Goal: Task Accomplishment & Management: Complete application form

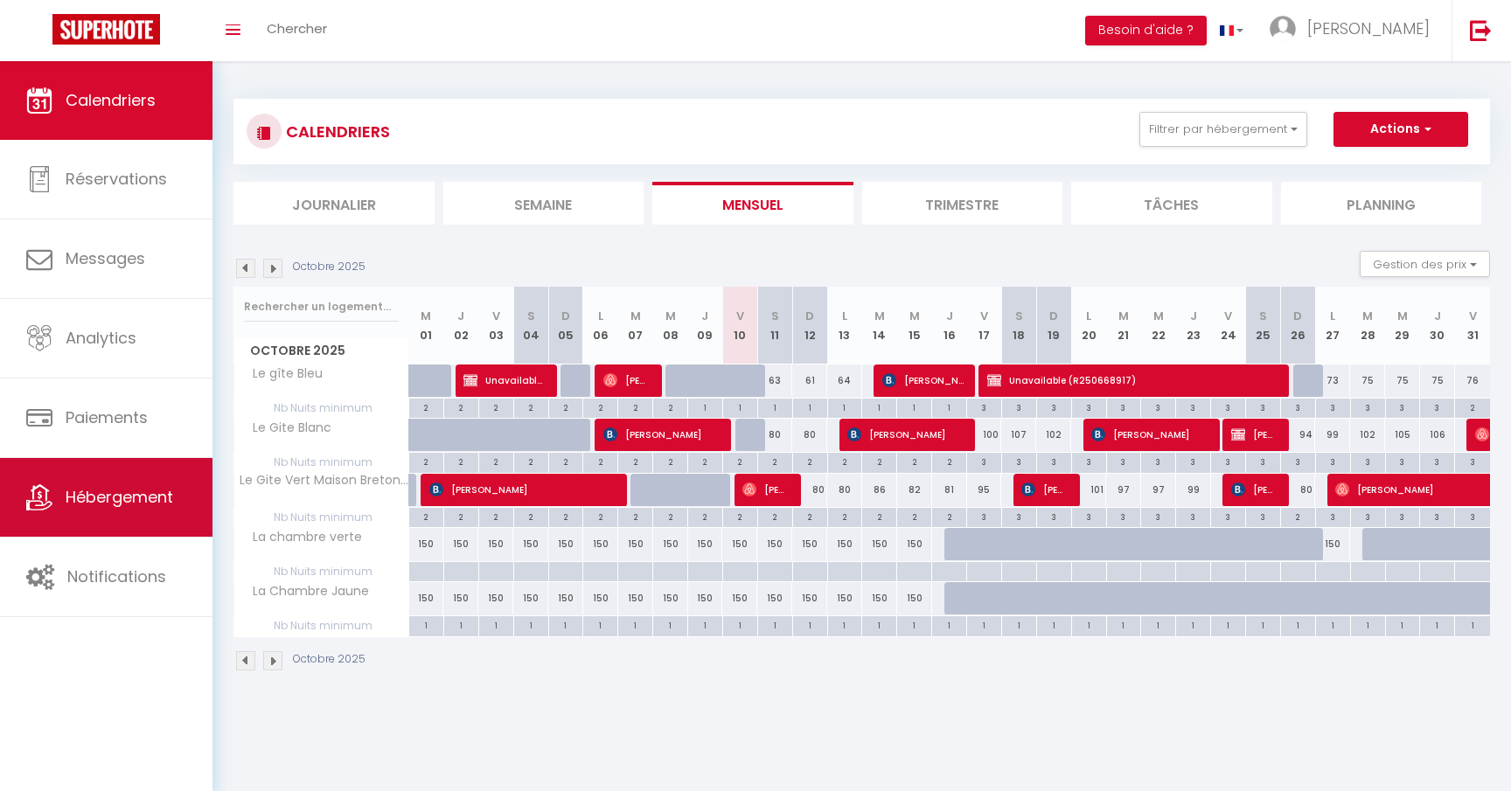
click at [99, 514] on link "Hébergement" at bounding box center [106, 497] width 212 height 79
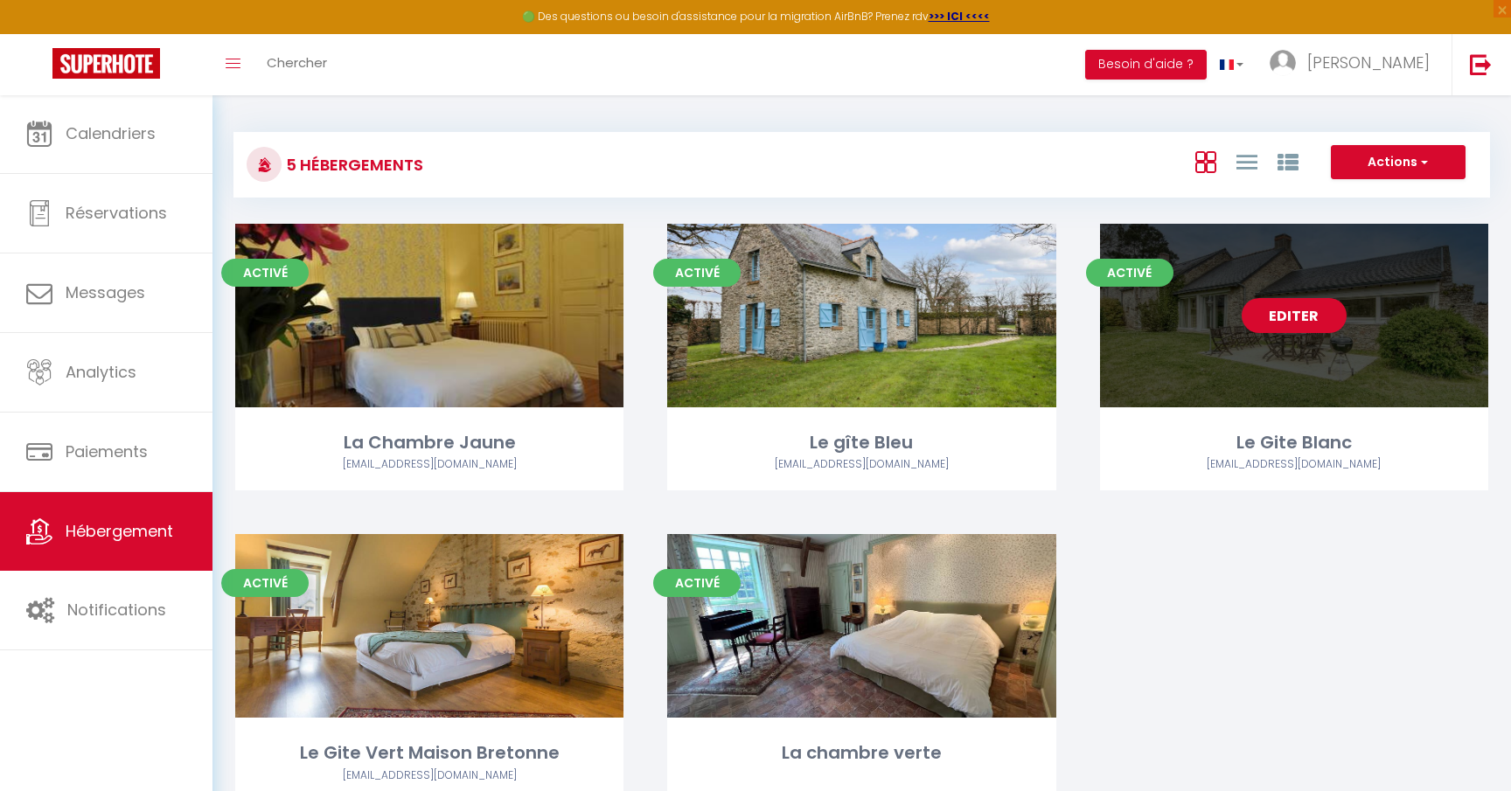
click at [1324, 303] on link "Editer" at bounding box center [1294, 315] width 105 height 35
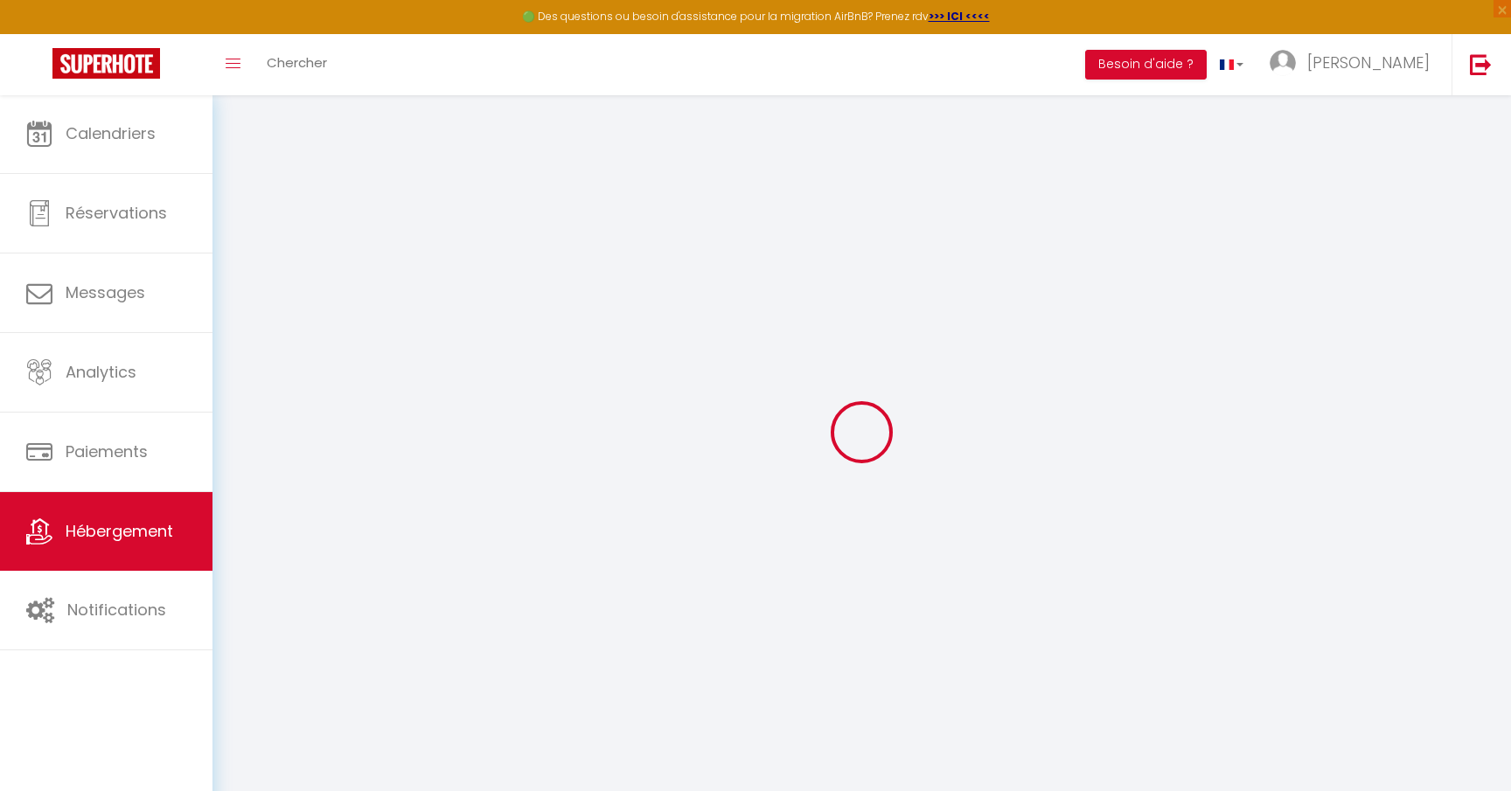
select select "+ 17 %"
select select "8029-875982916041635709"
checkbox input "false"
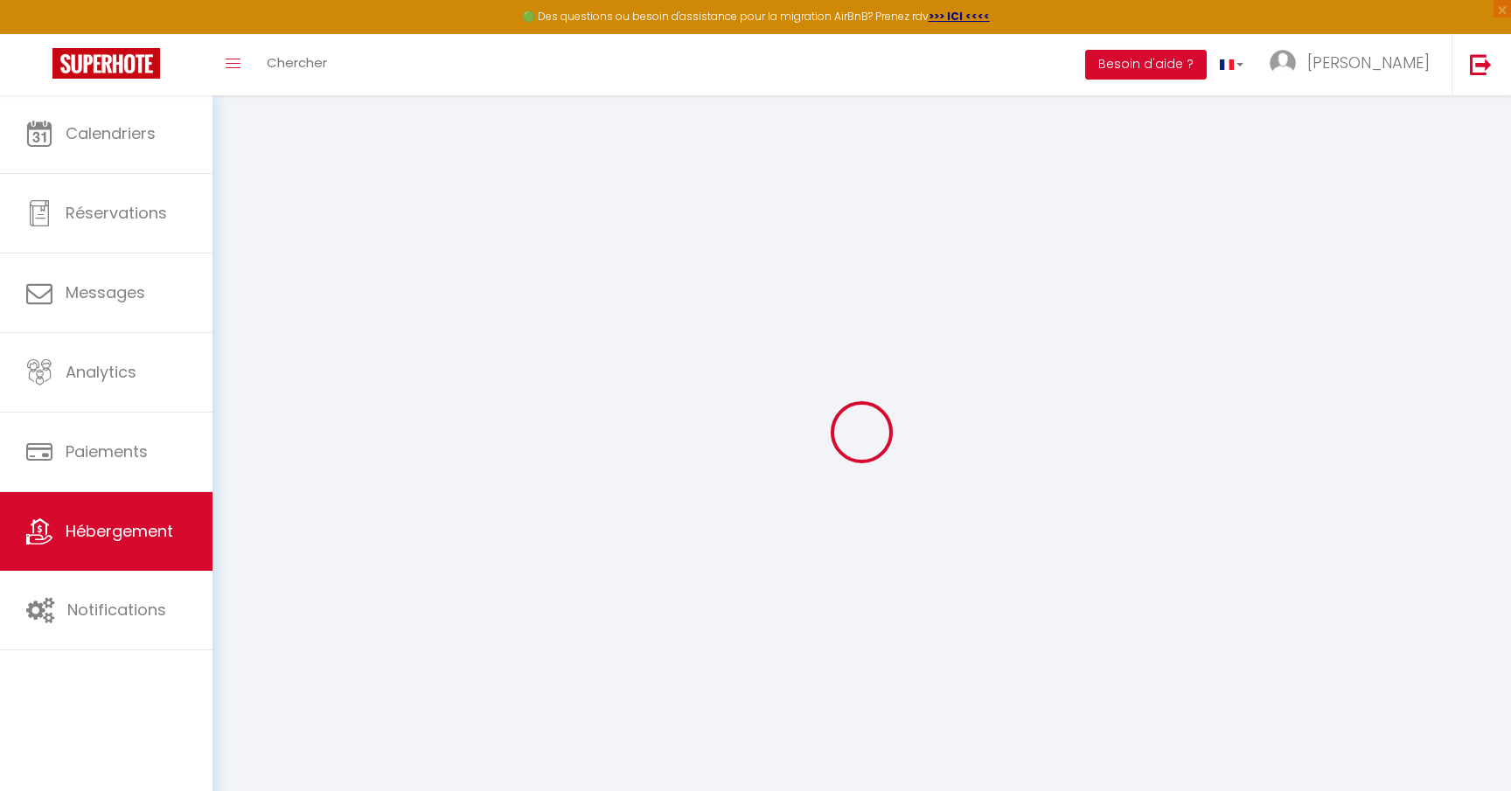
checkbox input "false"
select select "EUR"
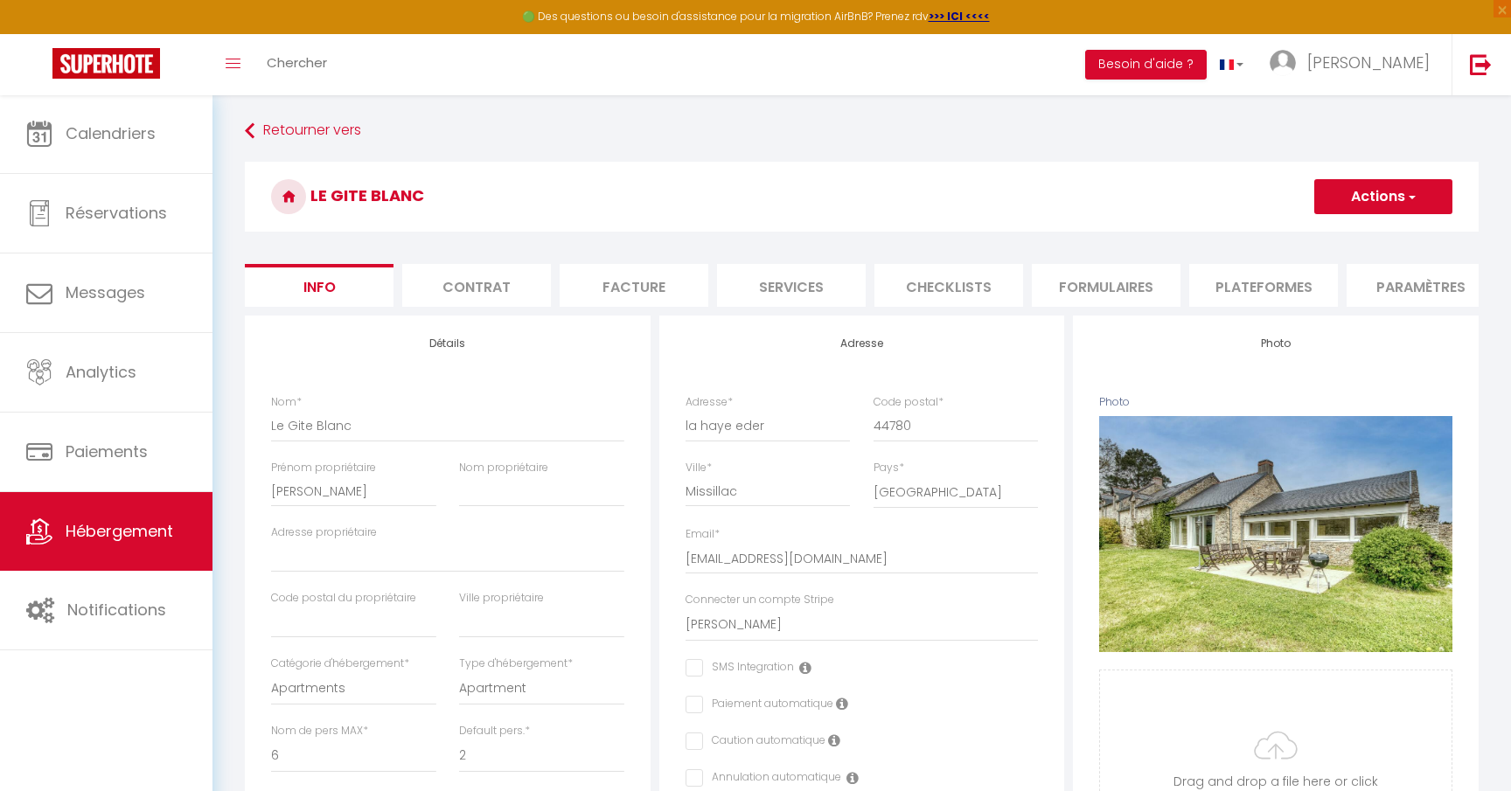
click at [1297, 284] on li "Plateformes" at bounding box center [1263, 285] width 149 height 43
select select
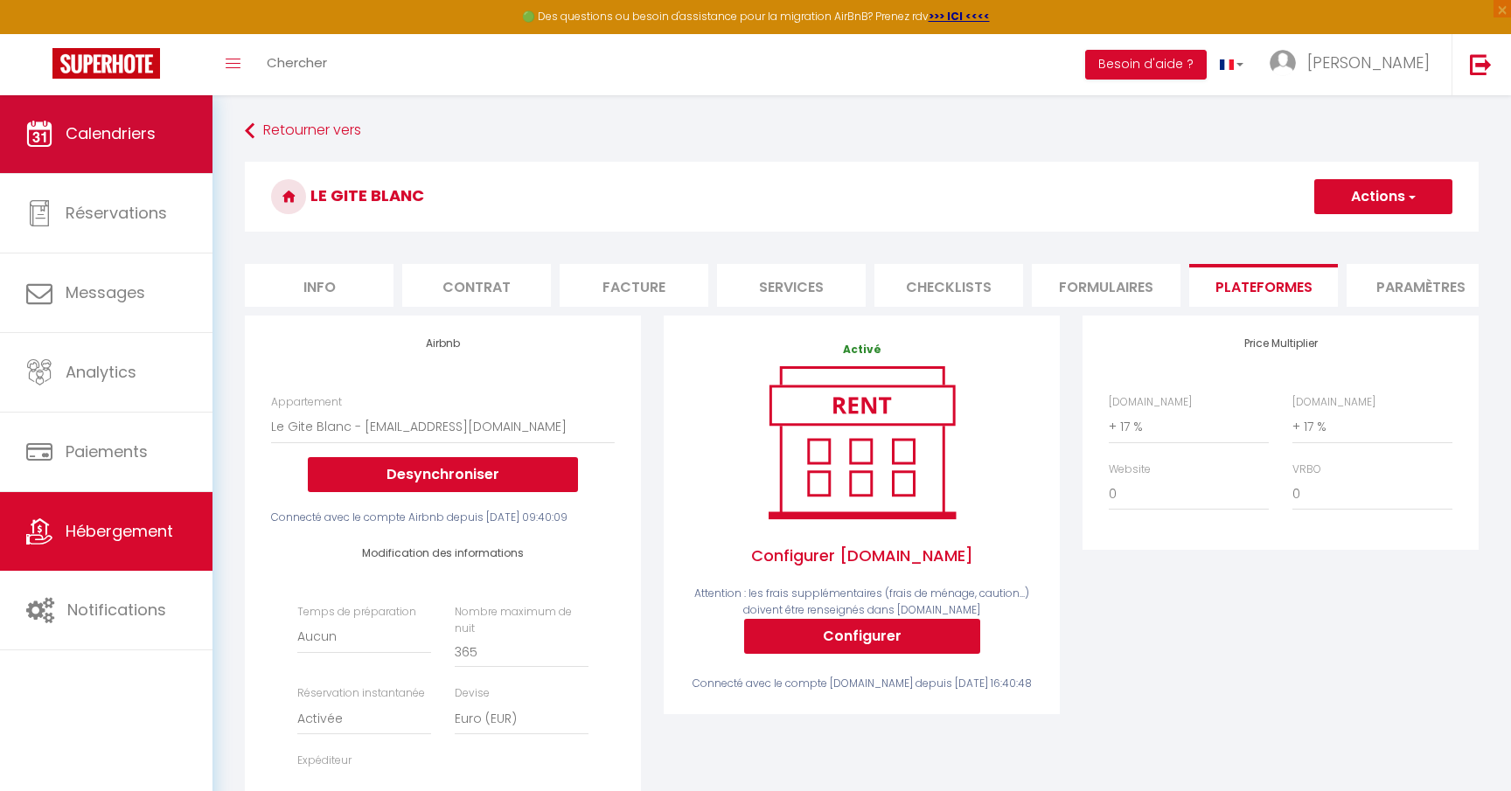
click at [117, 136] on span "Calendriers" at bounding box center [111, 133] width 90 height 22
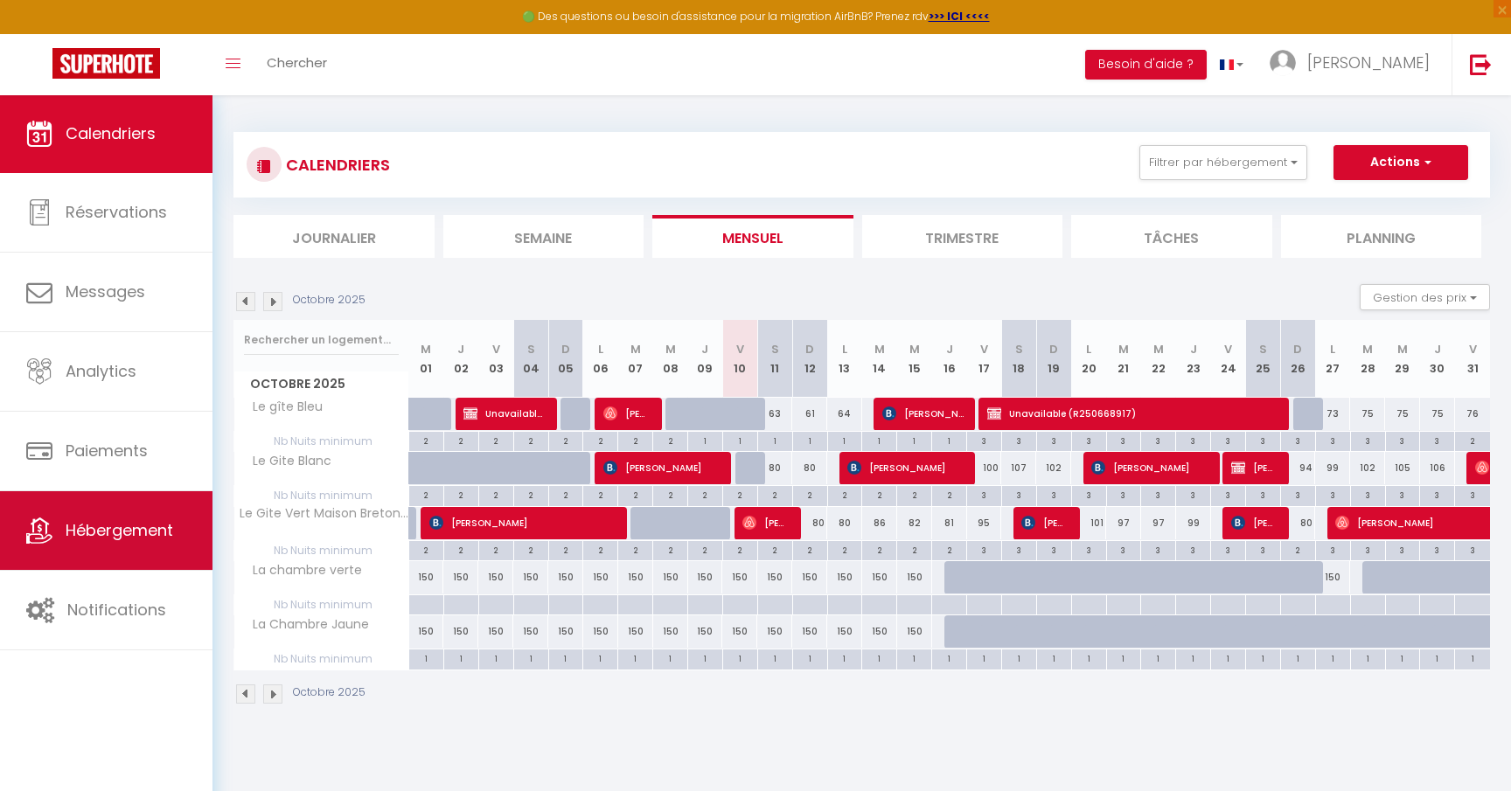
click at [97, 508] on link "Hébergement" at bounding box center [106, 530] width 212 height 79
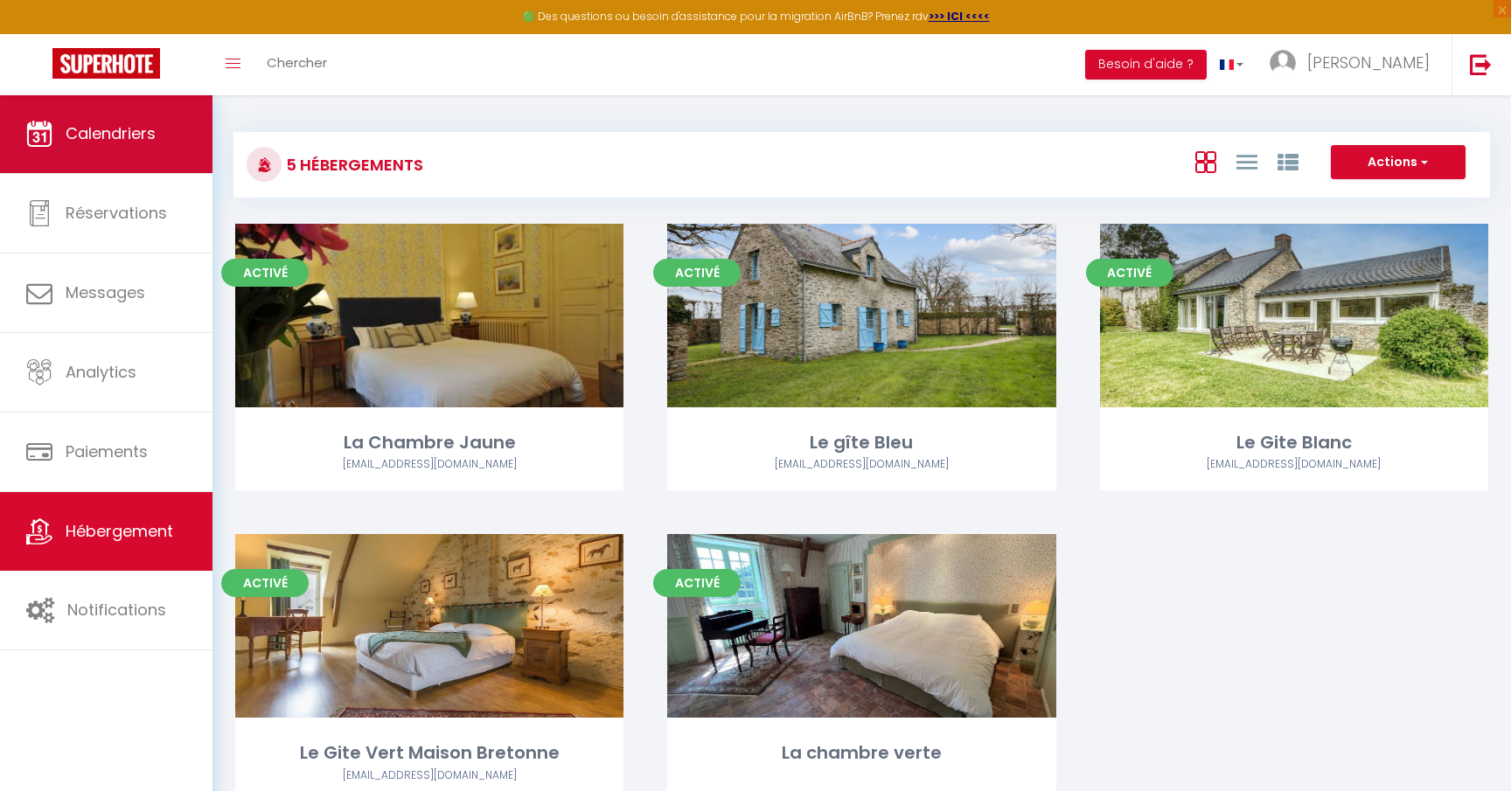
click at [162, 115] on link "Calendriers" at bounding box center [106, 133] width 212 height 79
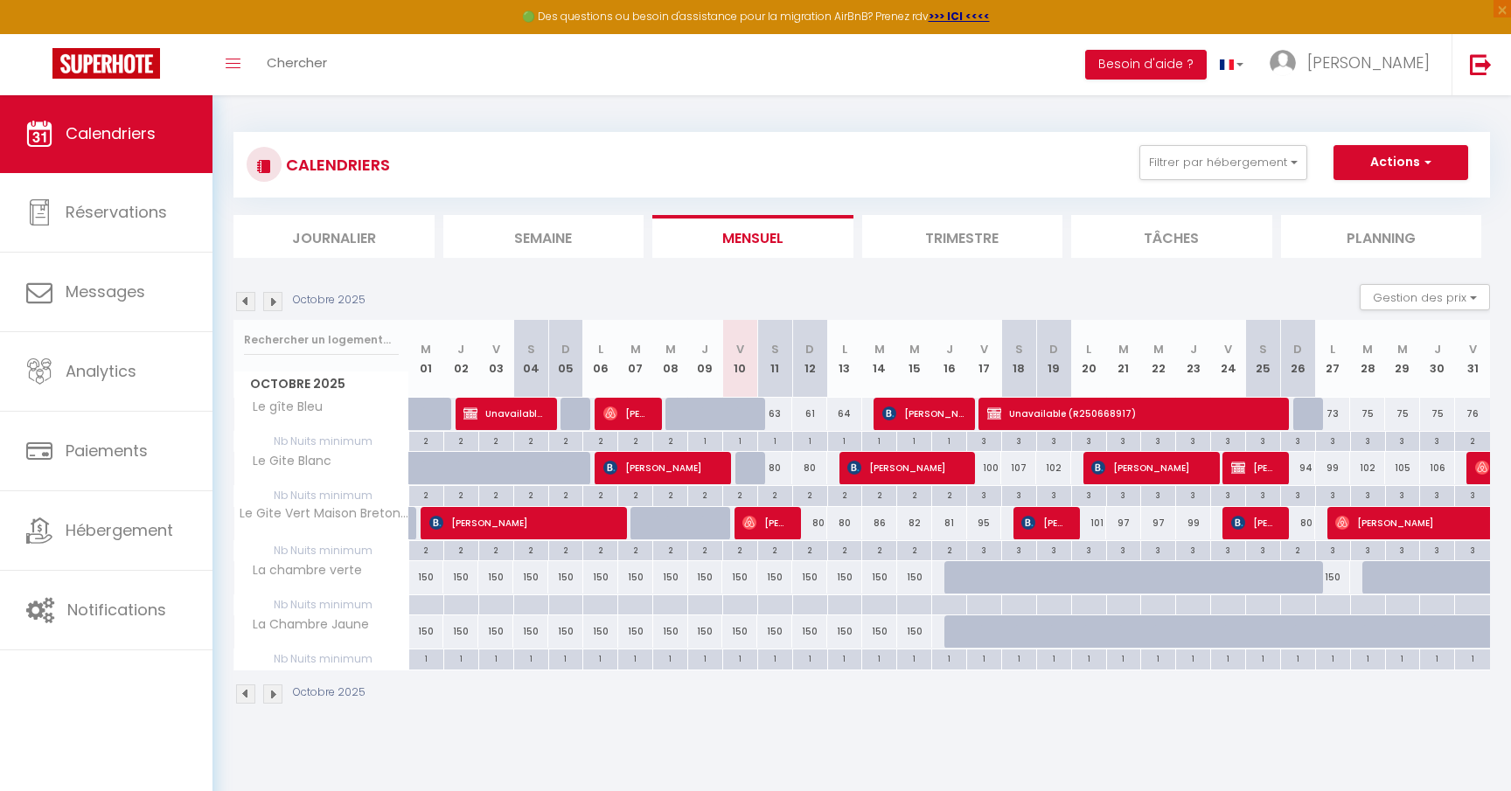
click at [1429, 156] on span "button" at bounding box center [1425, 161] width 10 height 17
click at [1398, 199] on link "Nouvelle réservation" at bounding box center [1382, 203] width 152 height 26
select select
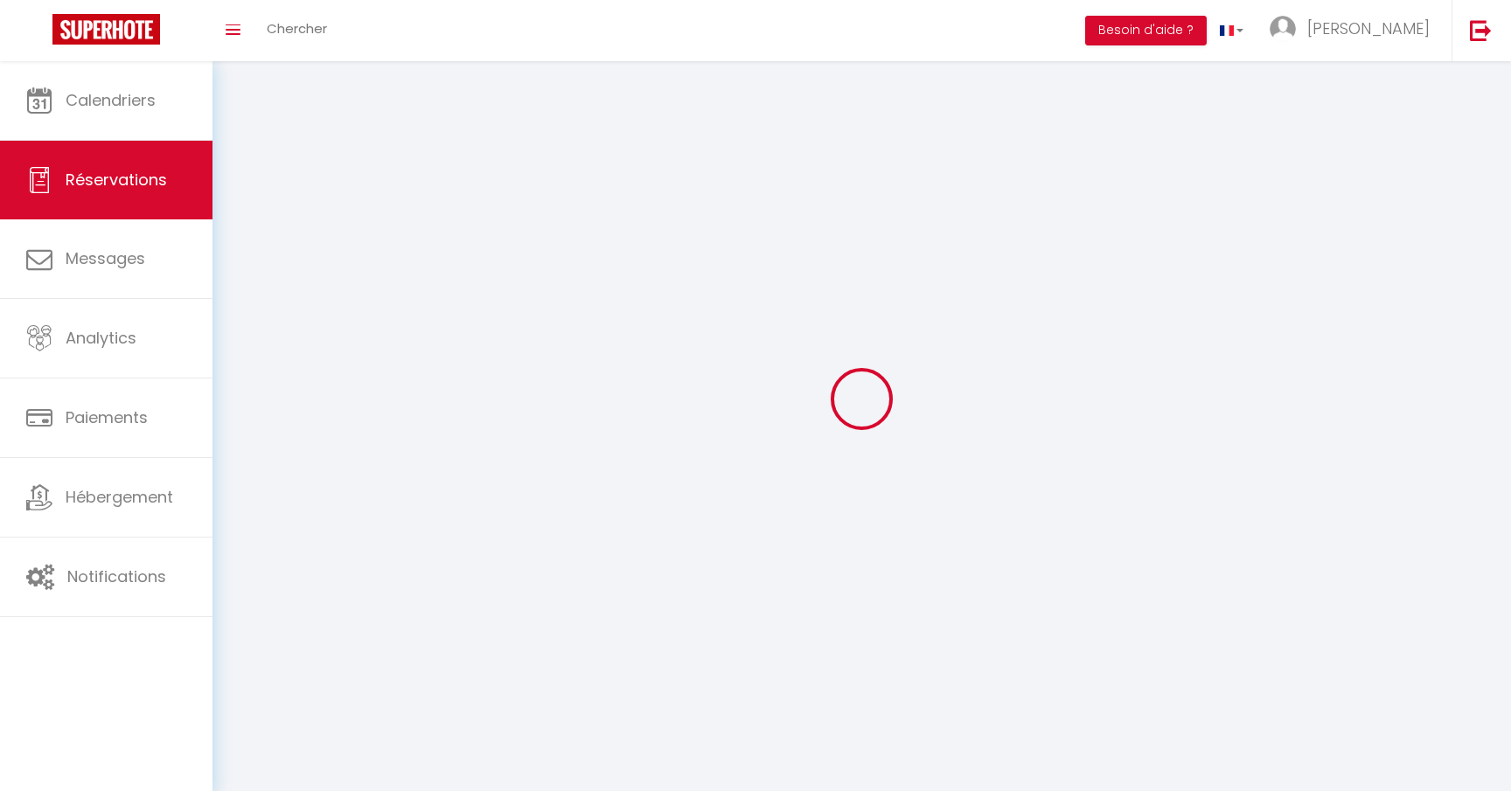
select select
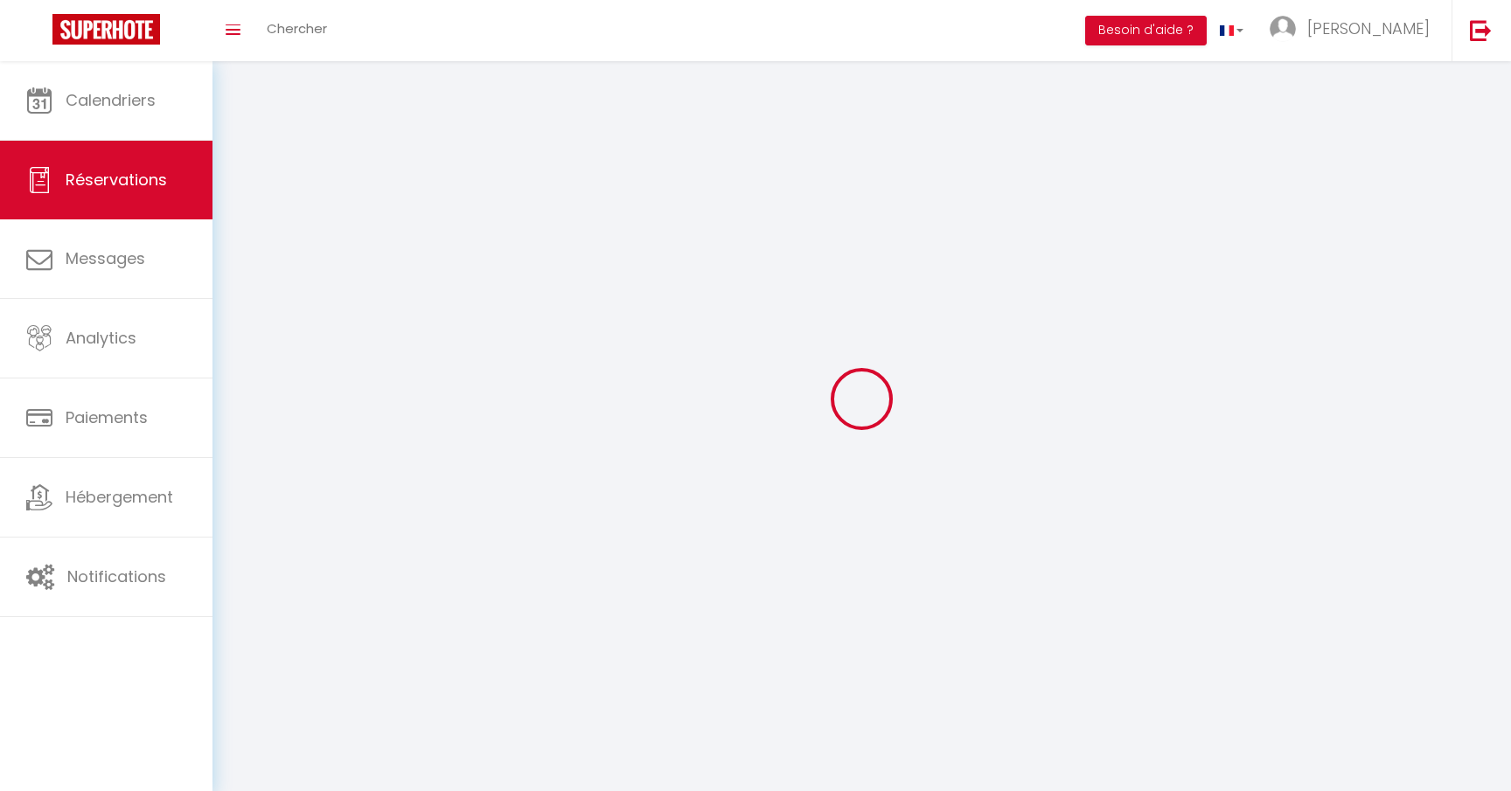
select select
checkbox input "false"
select select
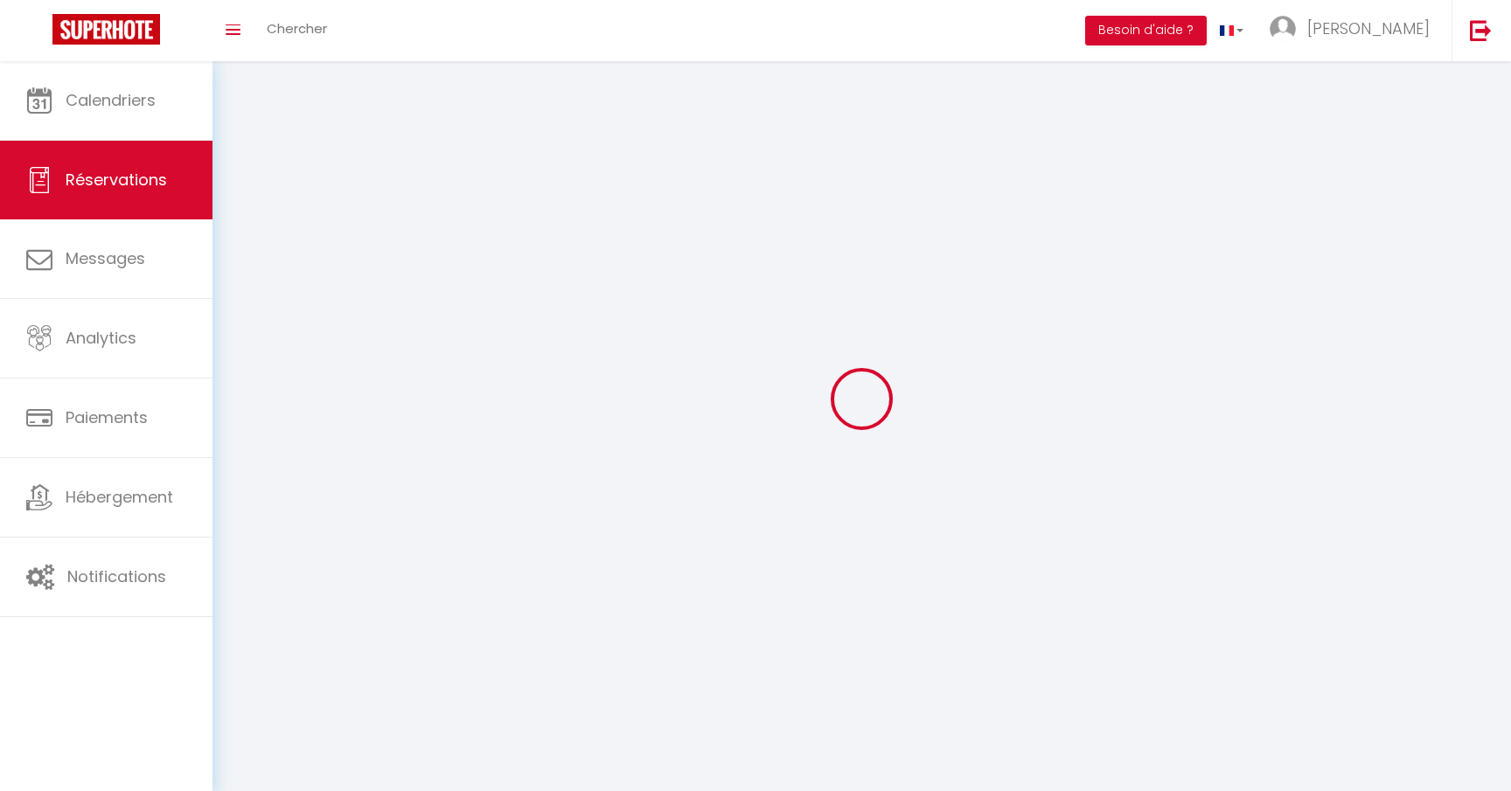
select select
checkbox input "false"
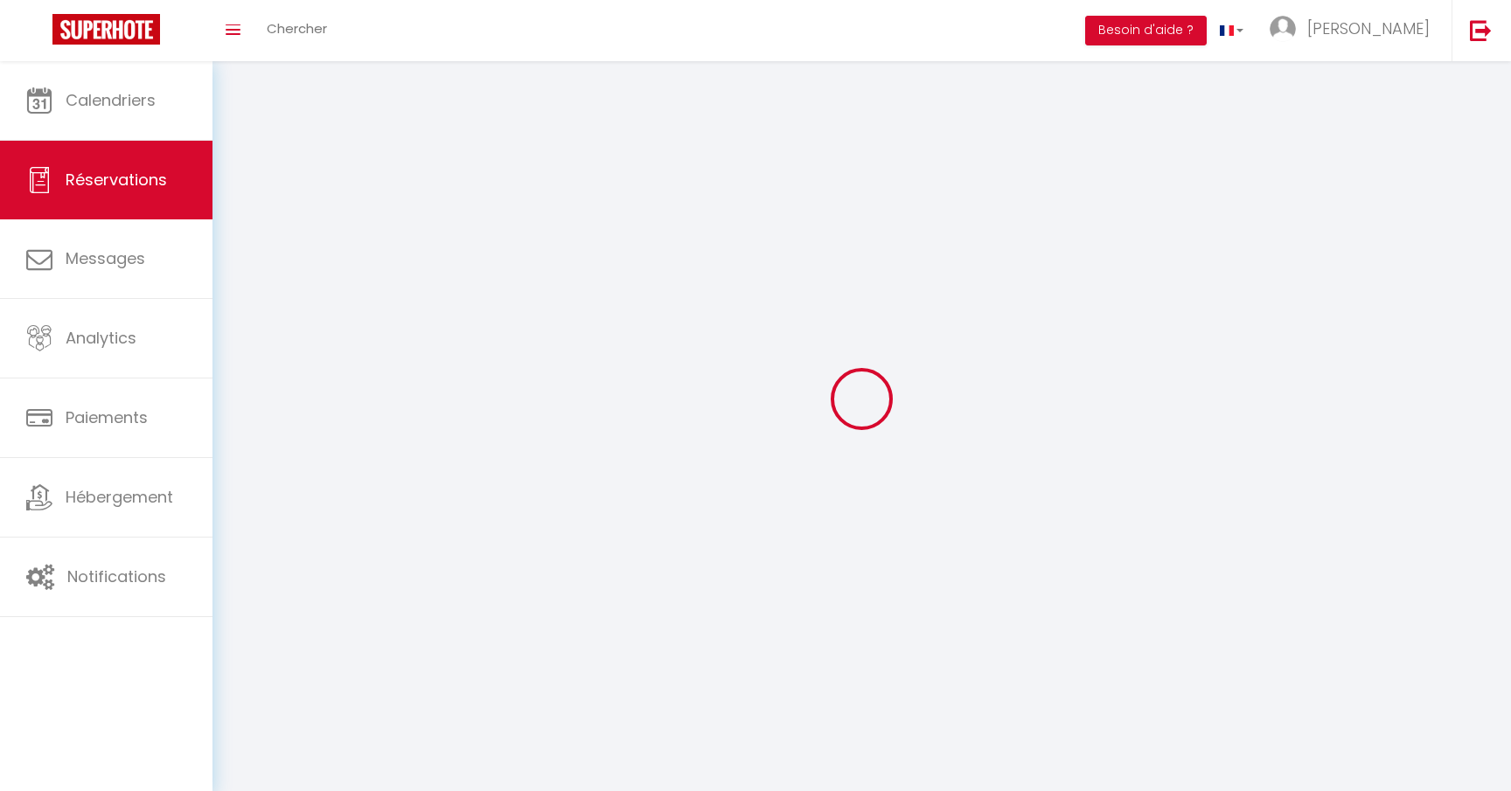
select select
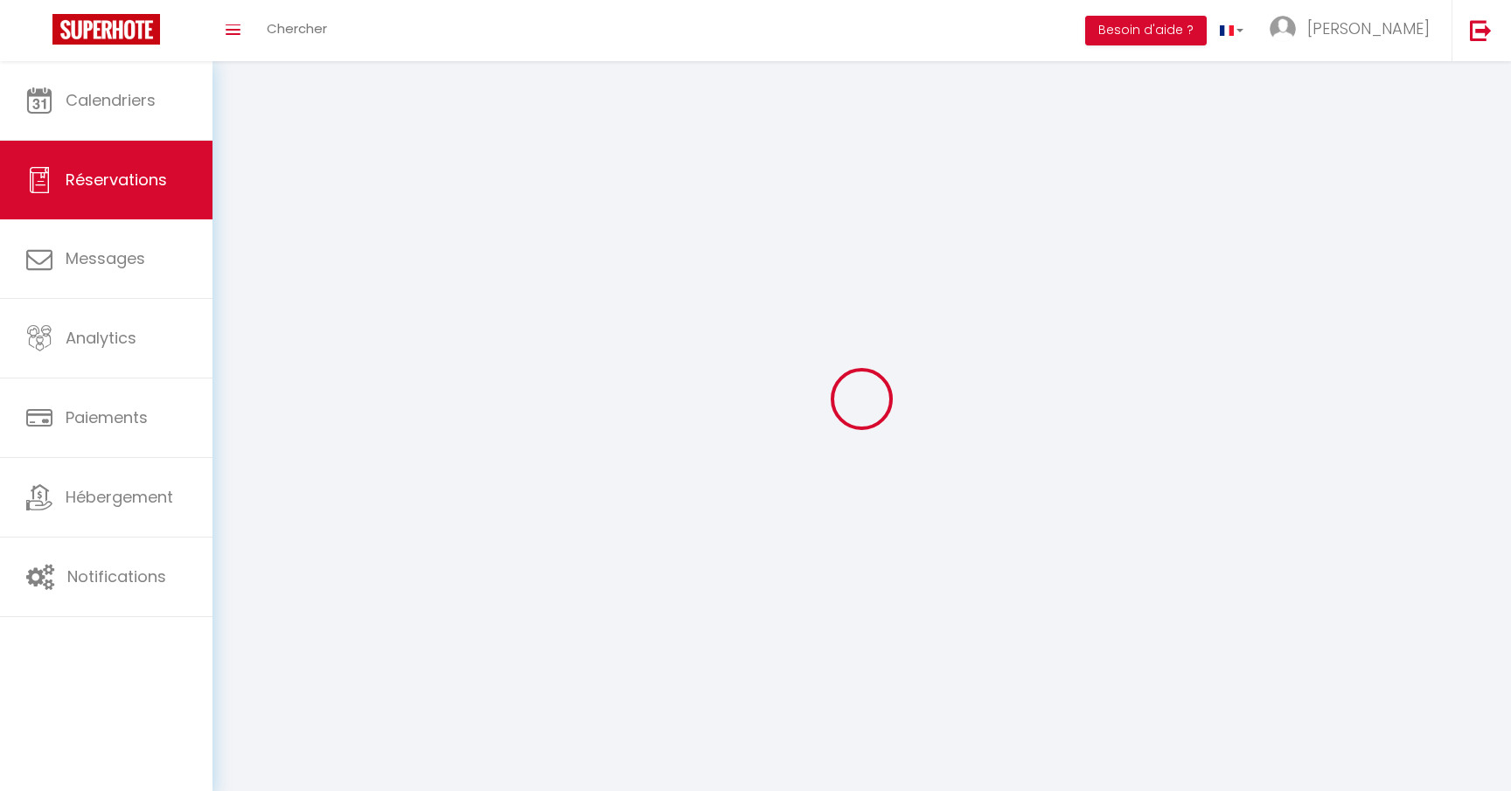
checkbox input "false"
select select
checkbox input "false"
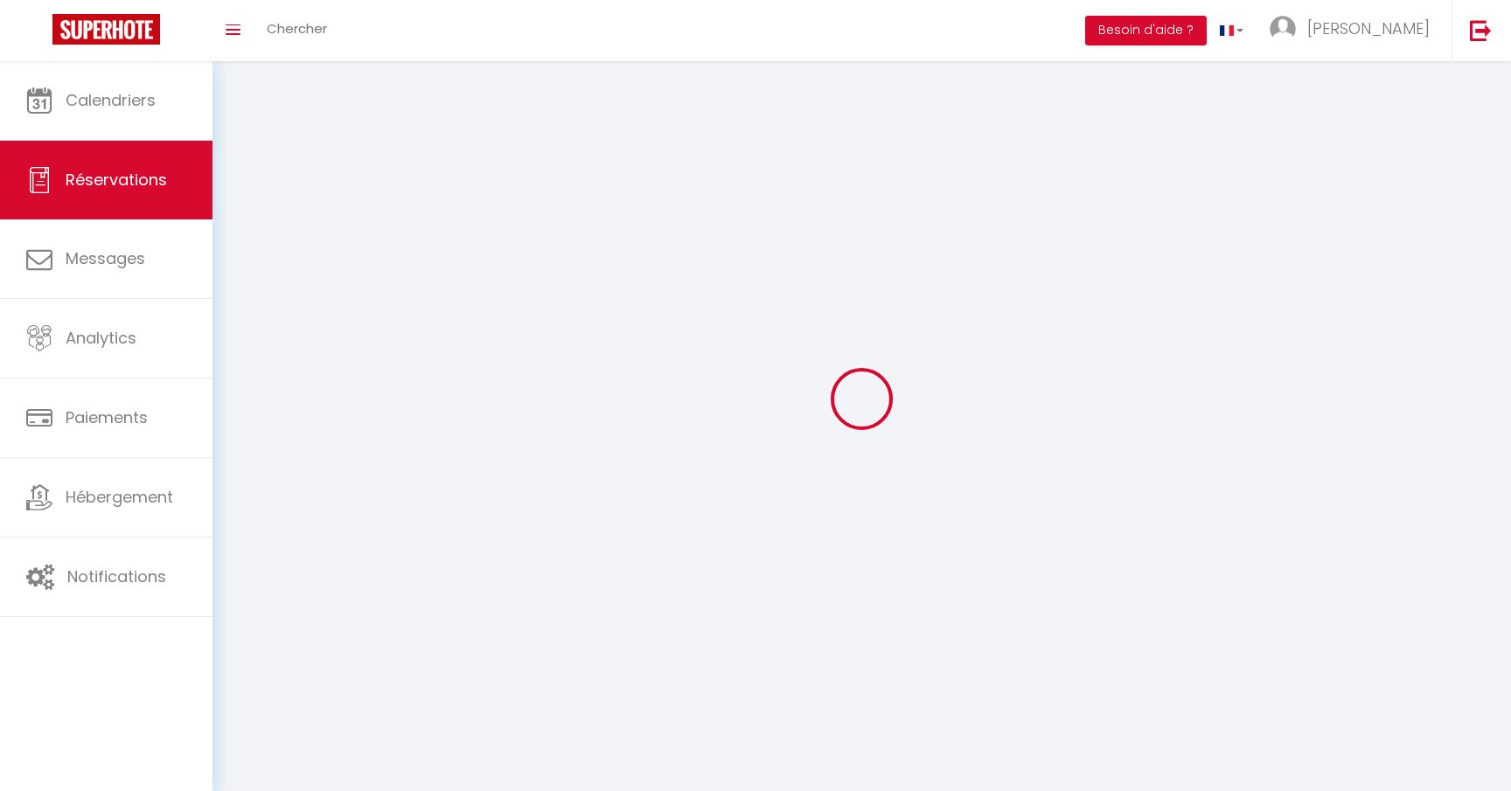
select select
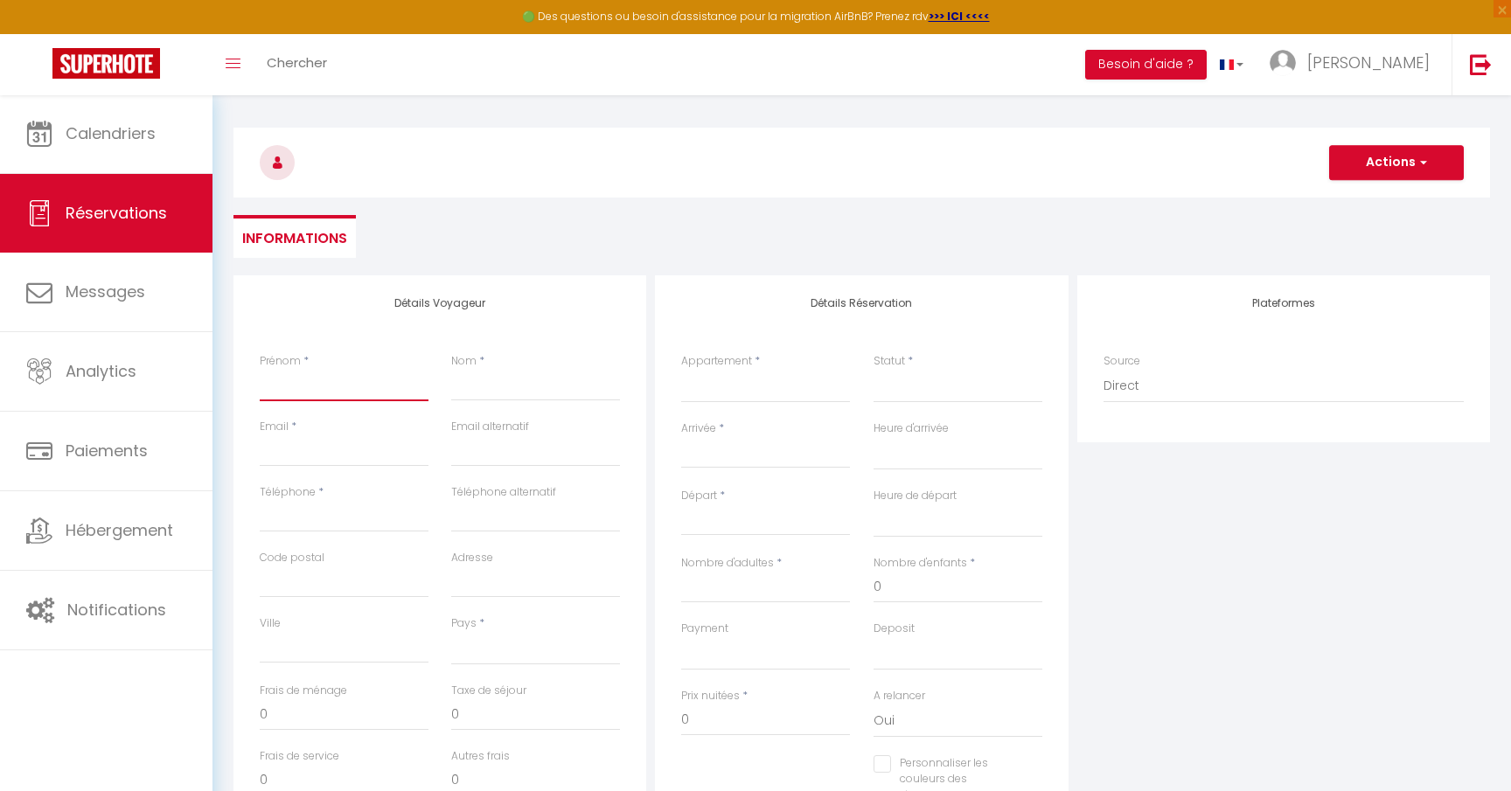
scroll to position [59, 0]
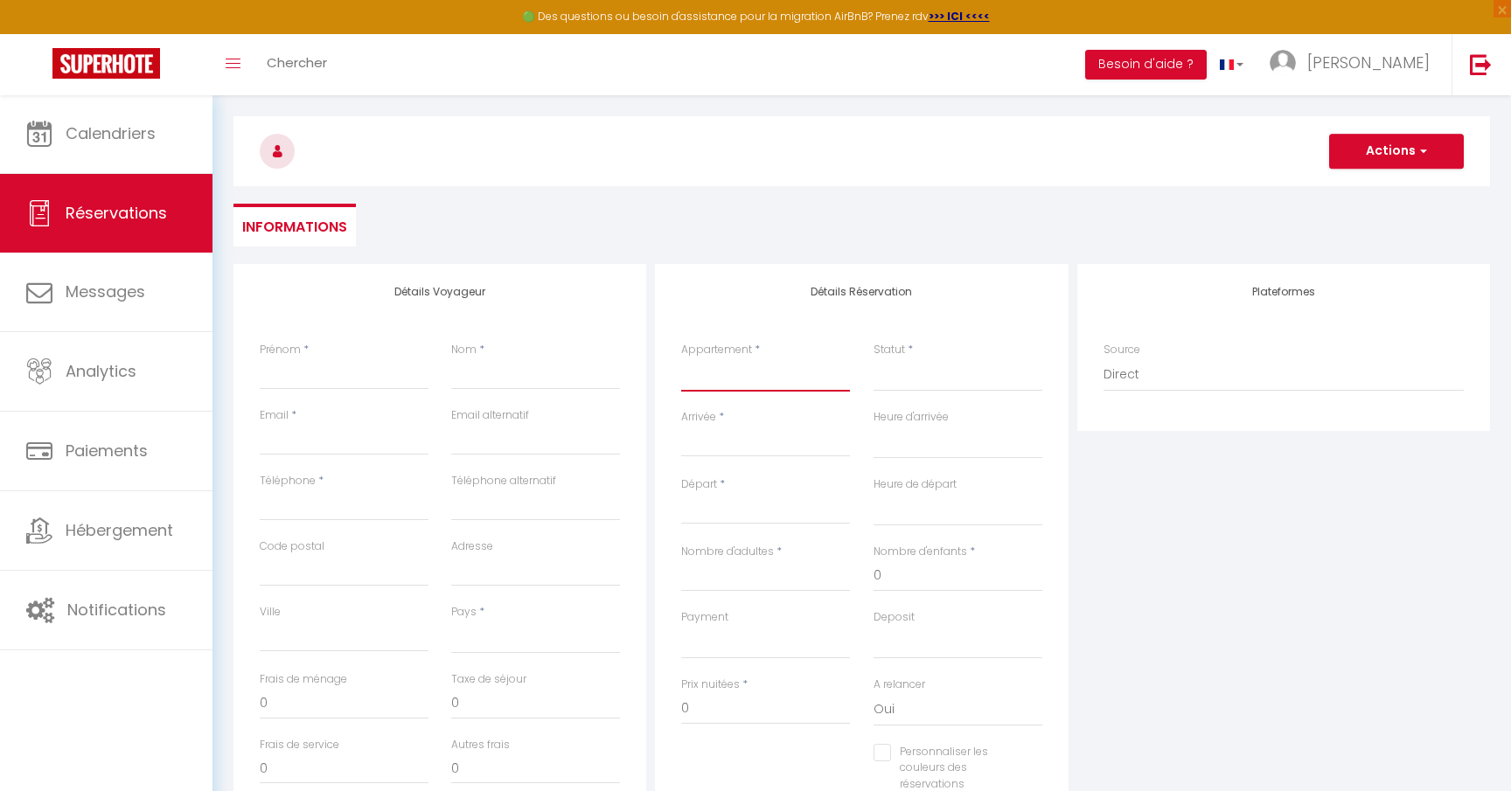
select select "65656"
select select
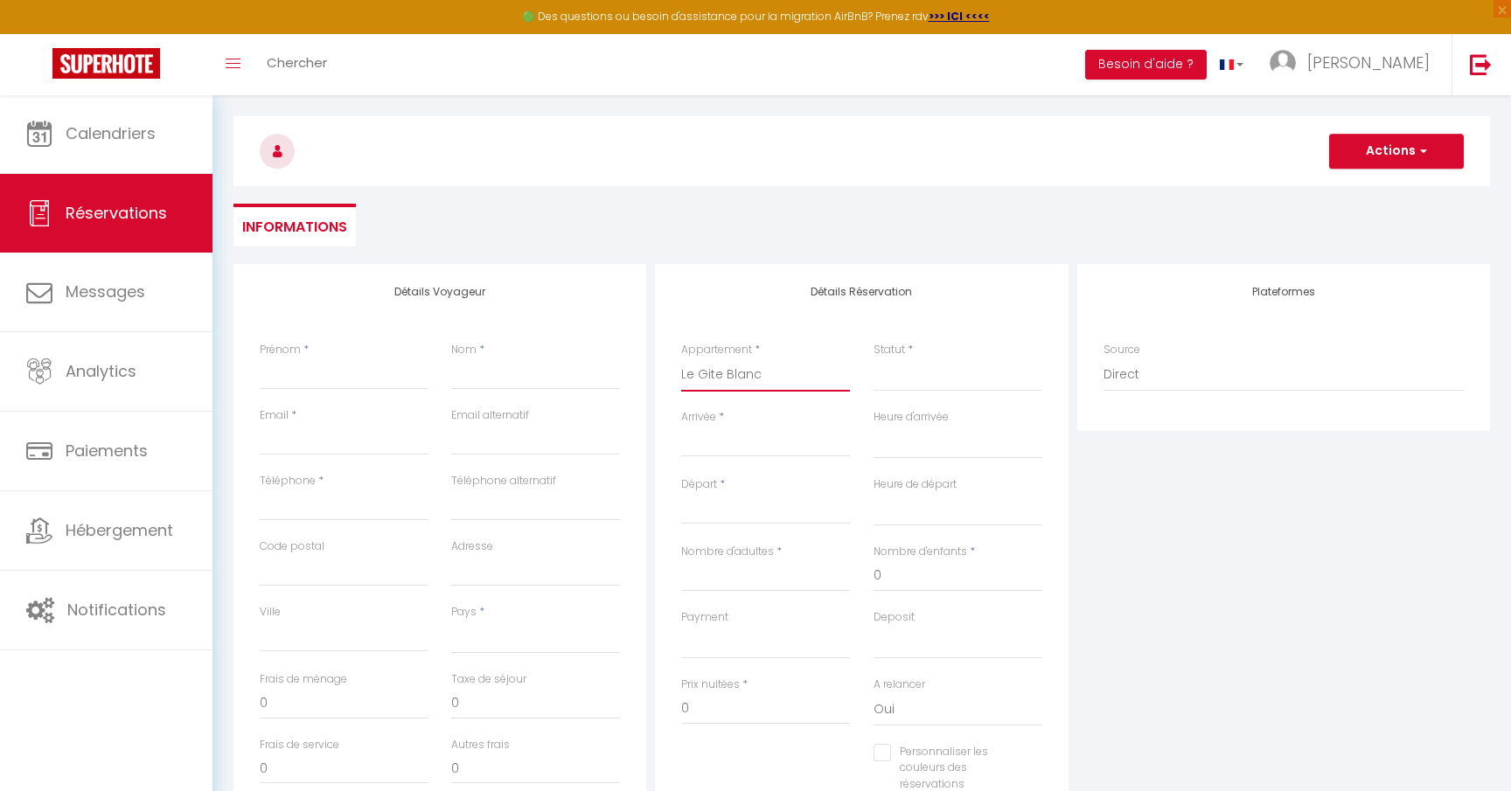
select select
checkbox input "false"
select select
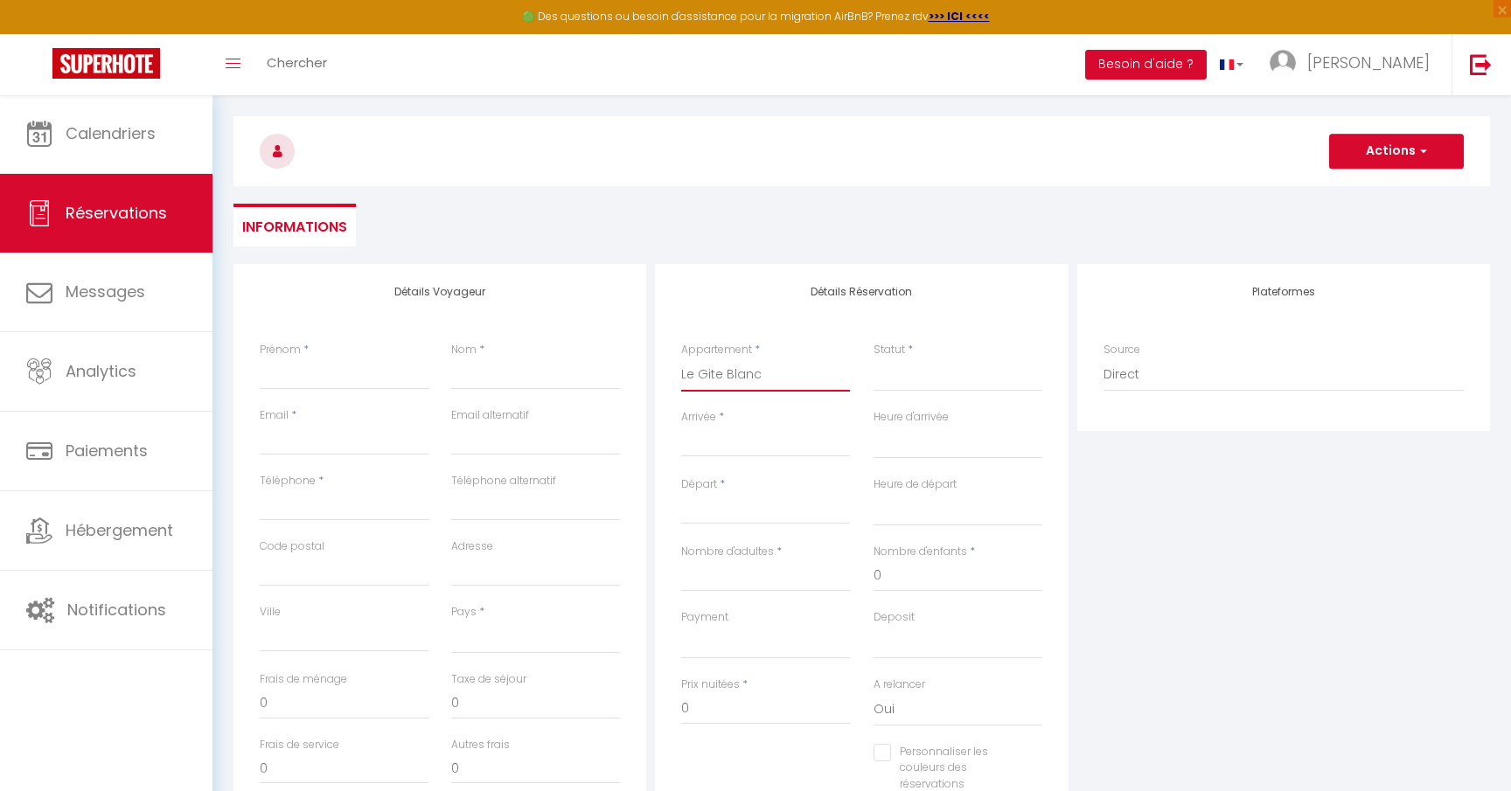
select select
checkbox input "false"
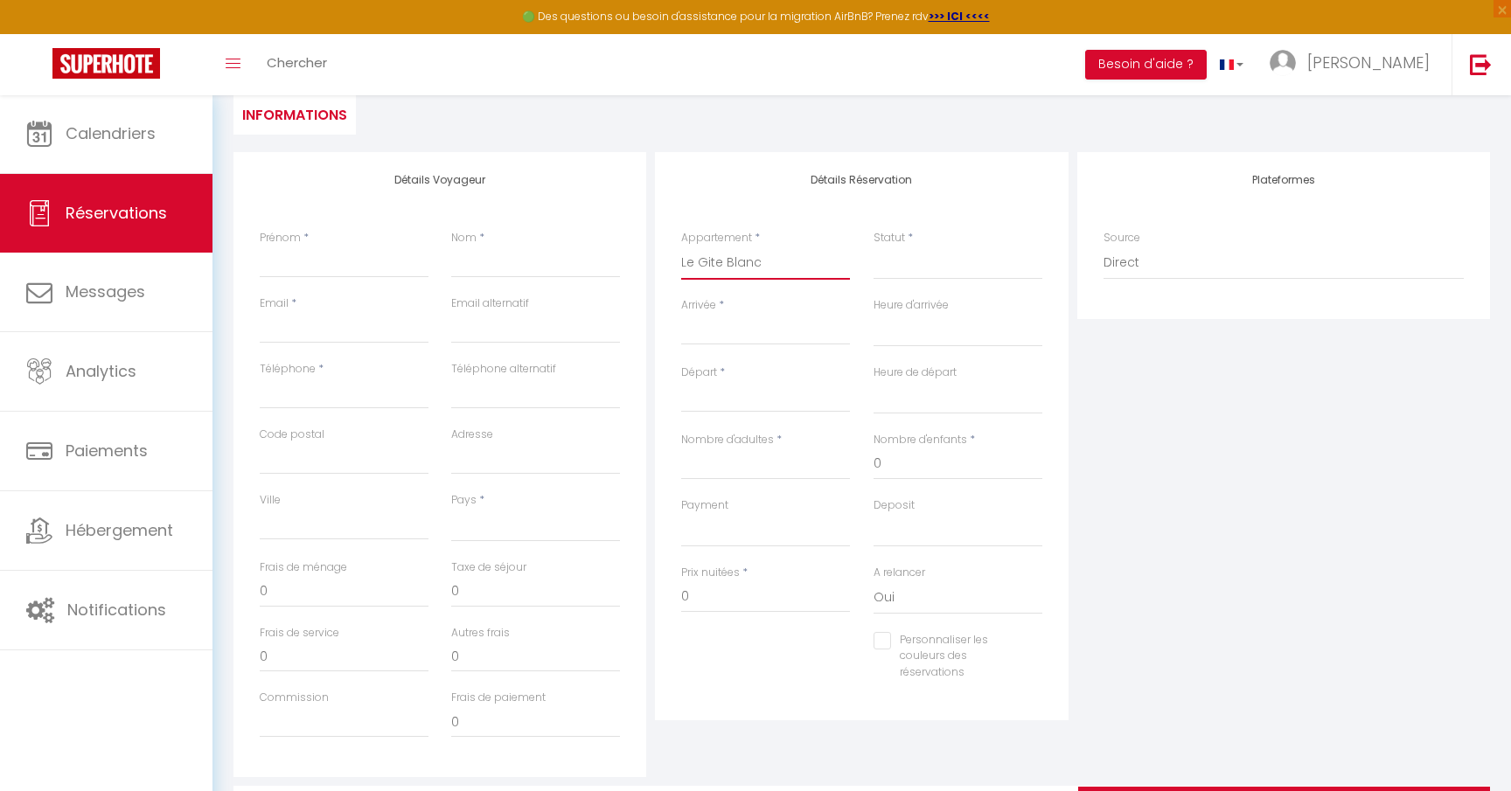
scroll to position [168, 0]
click at [736, 326] on input "Arrivée" at bounding box center [765, 334] width 169 height 23
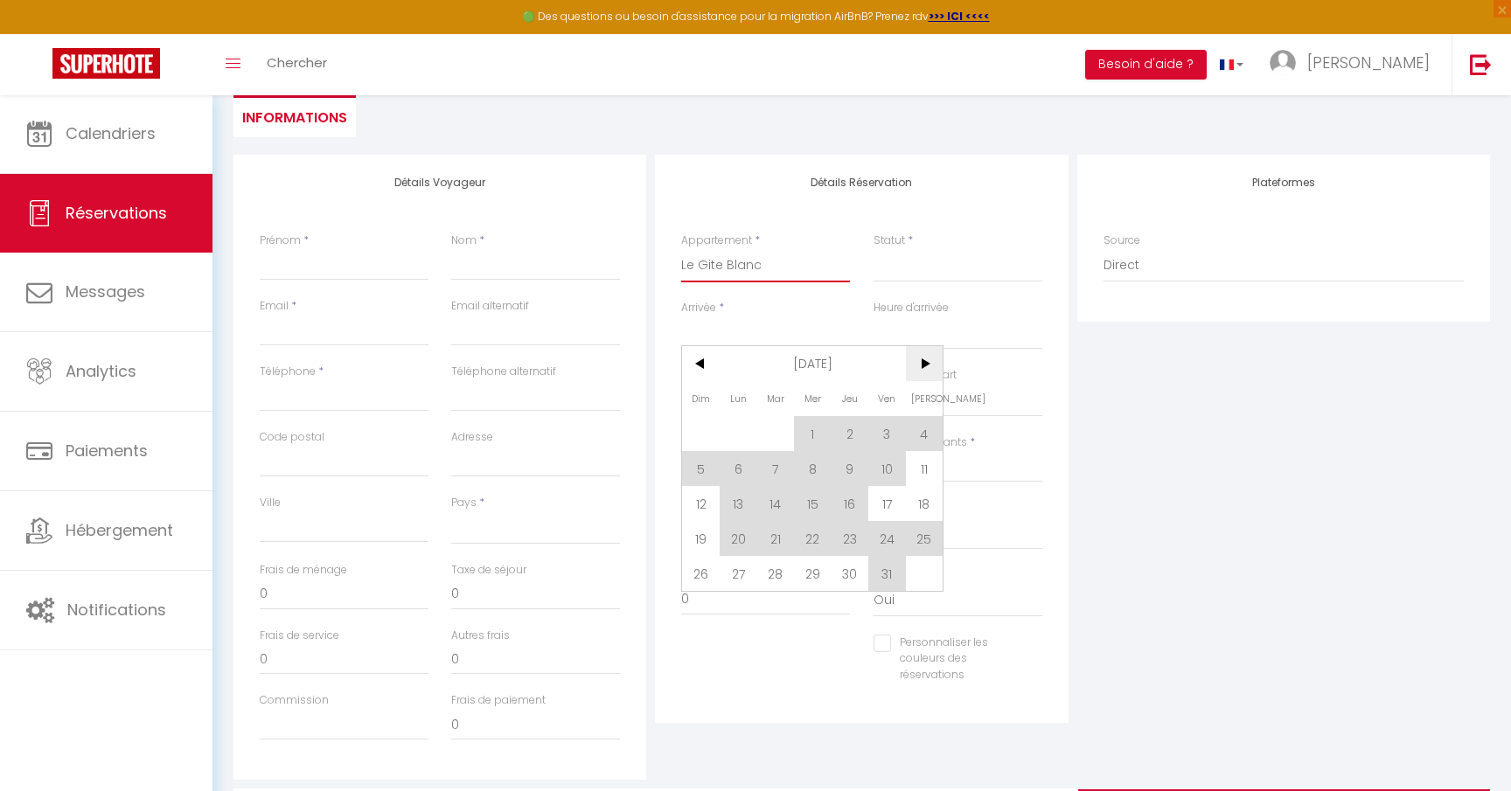
click at [916, 365] on span ">" at bounding box center [925, 363] width 38 height 35
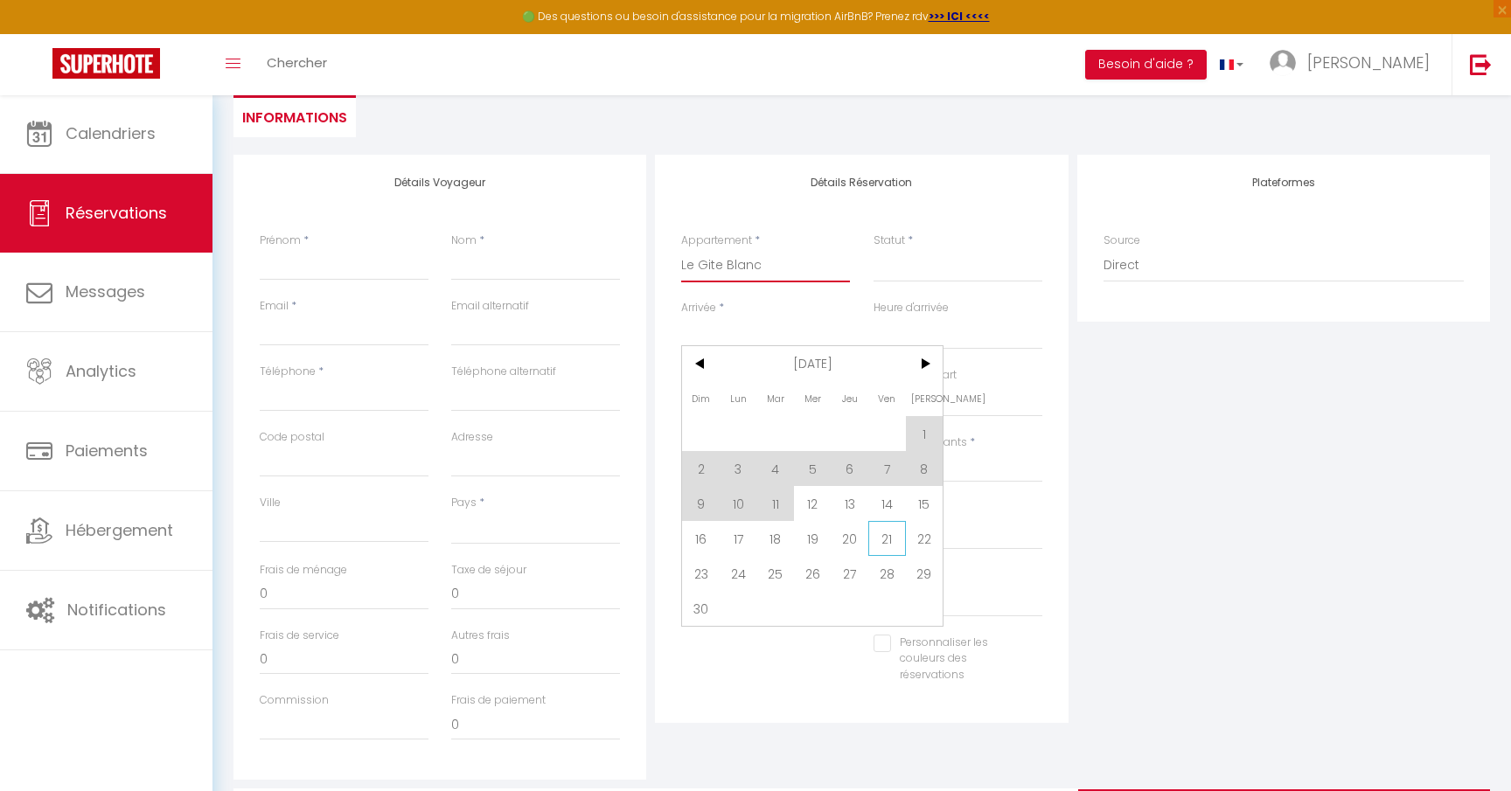
click at [888, 544] on span "21" at bounding box center [887, 538] width 38 height 35
select select
type input "Ven 21 Novembre 2025"
select select
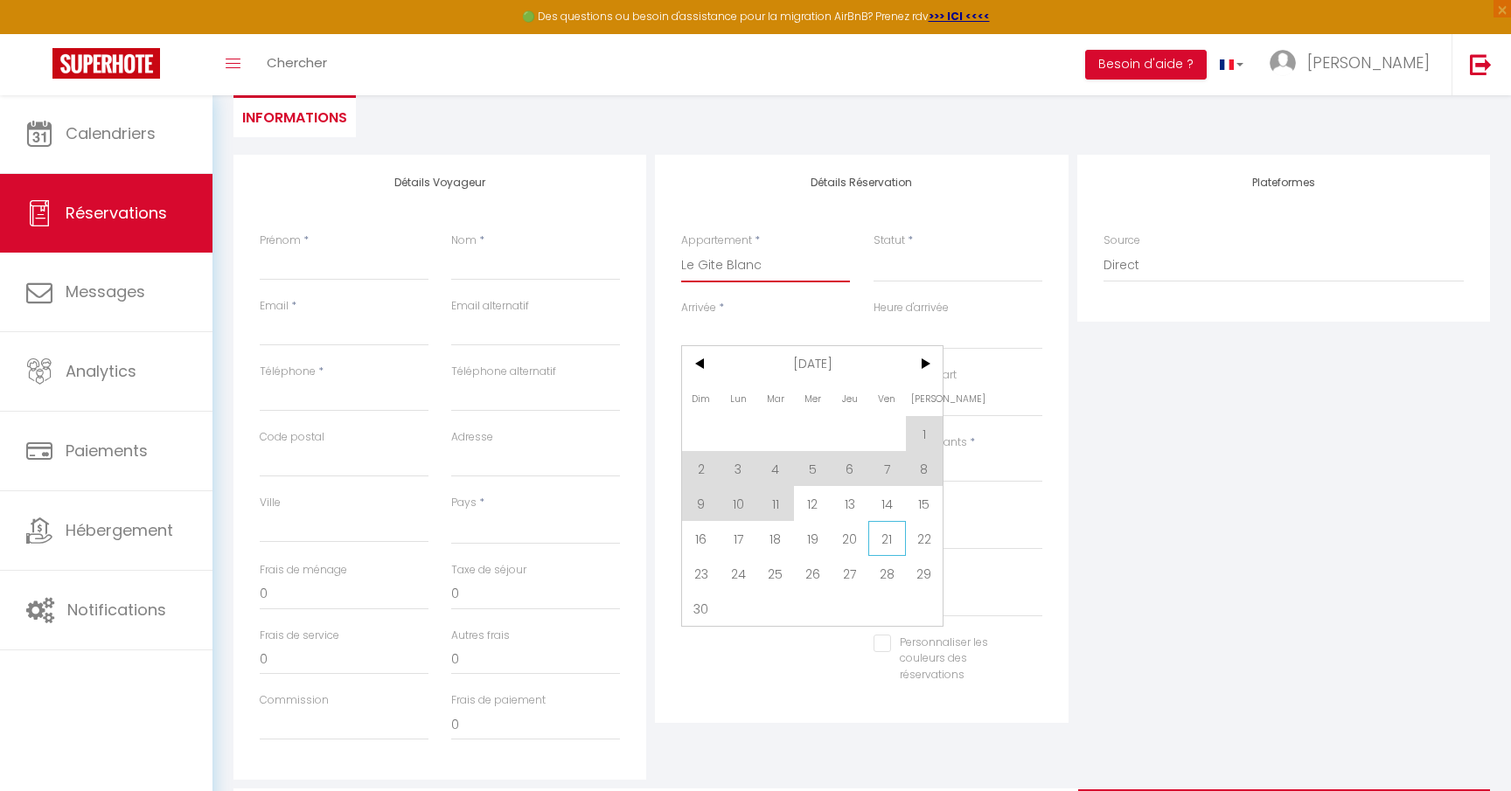
type input "[DATE]"
select select
checkbox input "false"
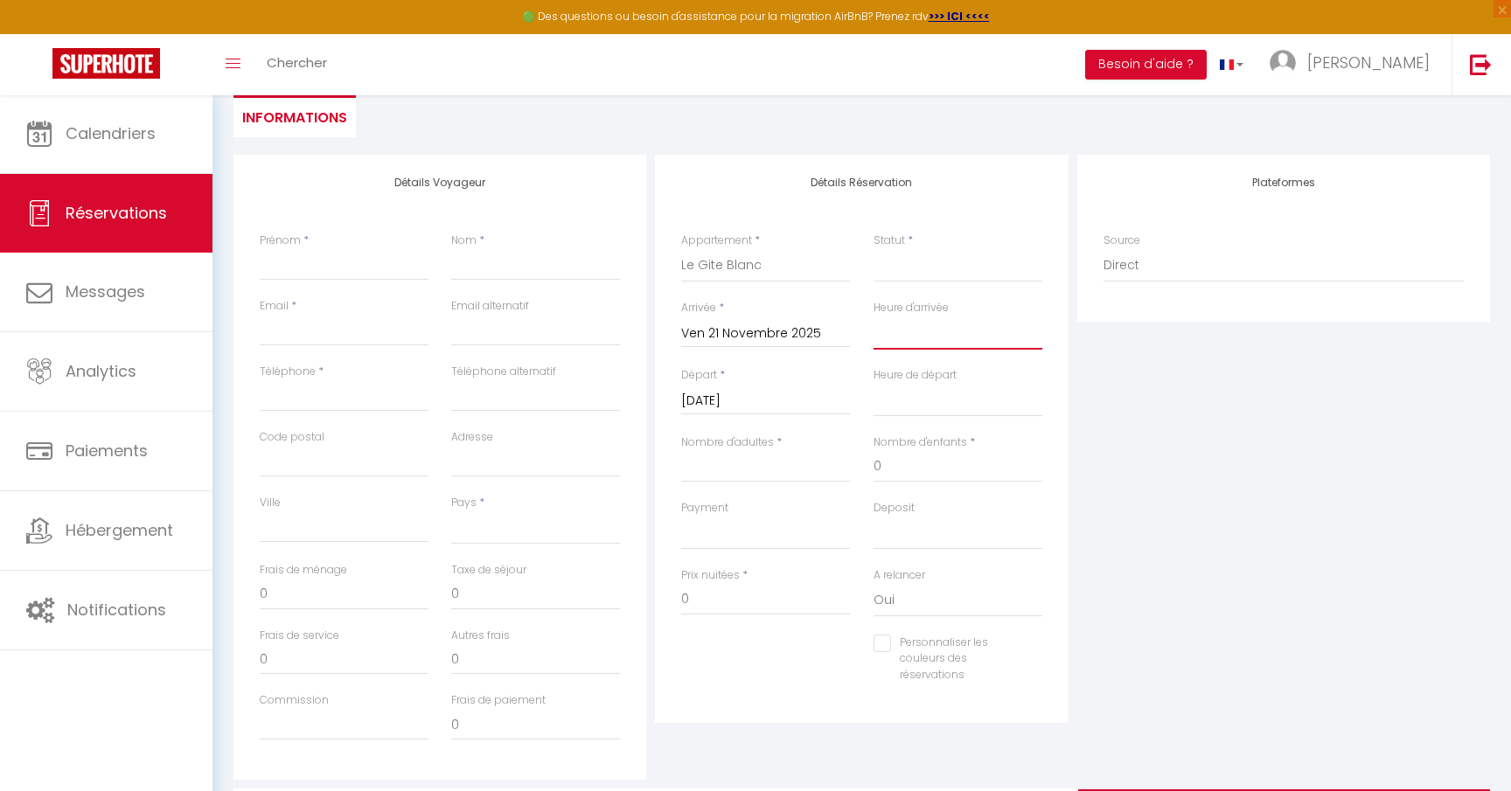
select select "00:00"
select select
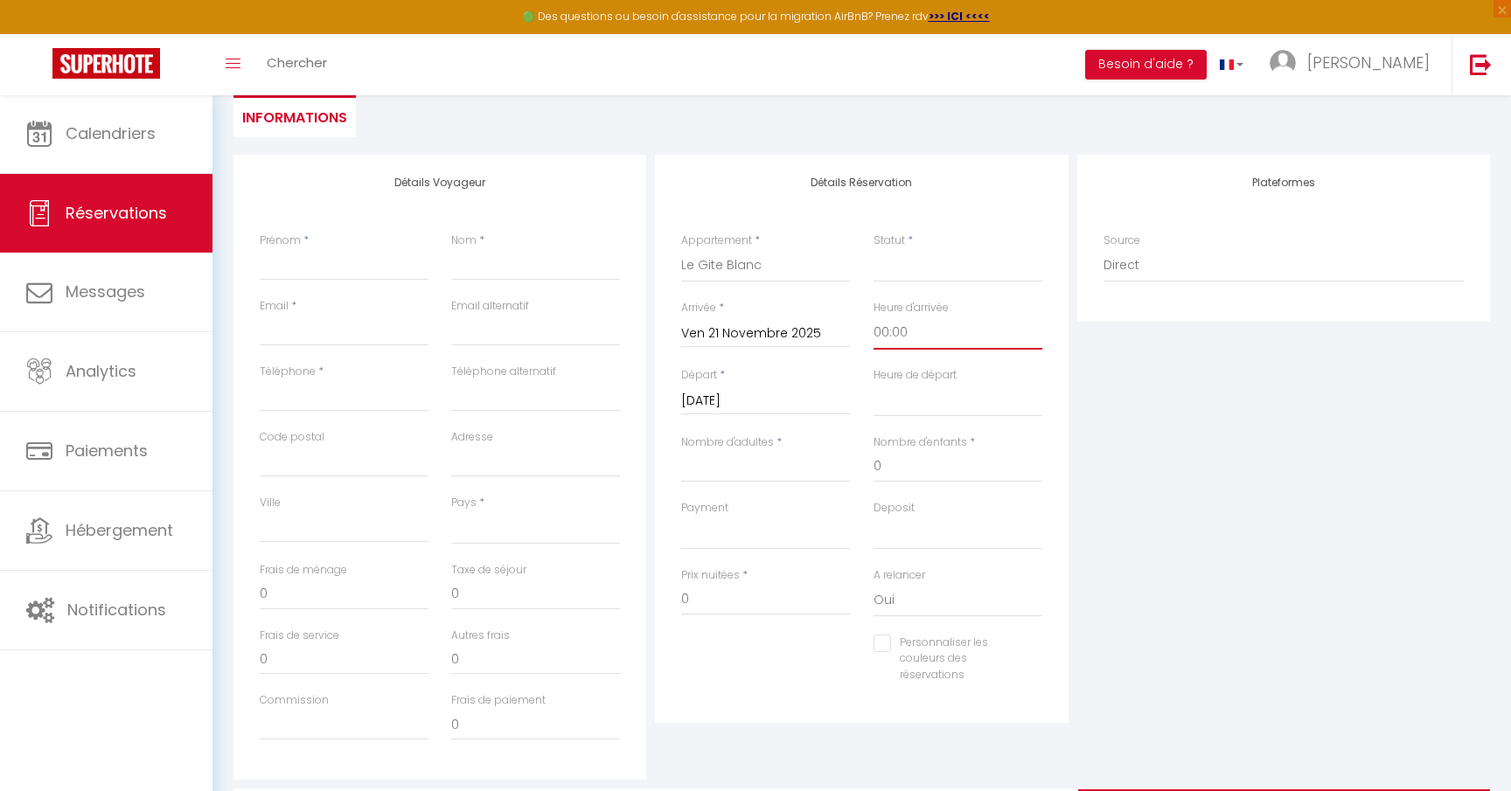
select select
checkbox input "false"
click at [760, 405] on input "[DATE]" at bounding box center [765, 401] width 169 height 23
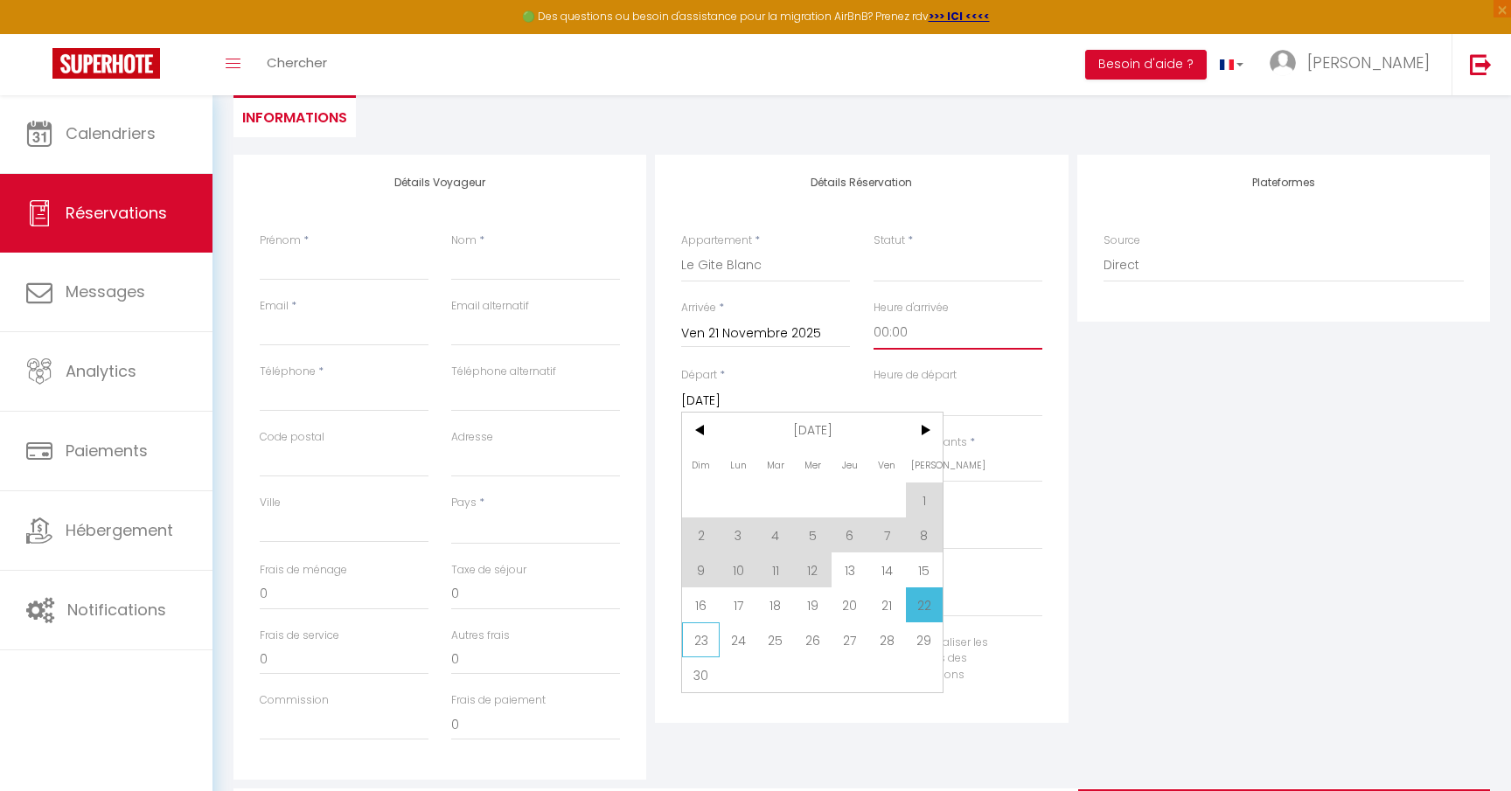
click at [693, 635] on span "23" at bounding box center [701, 640] width 38 height 35
select select
type input "Dim 23 Novembre 2025"
select select
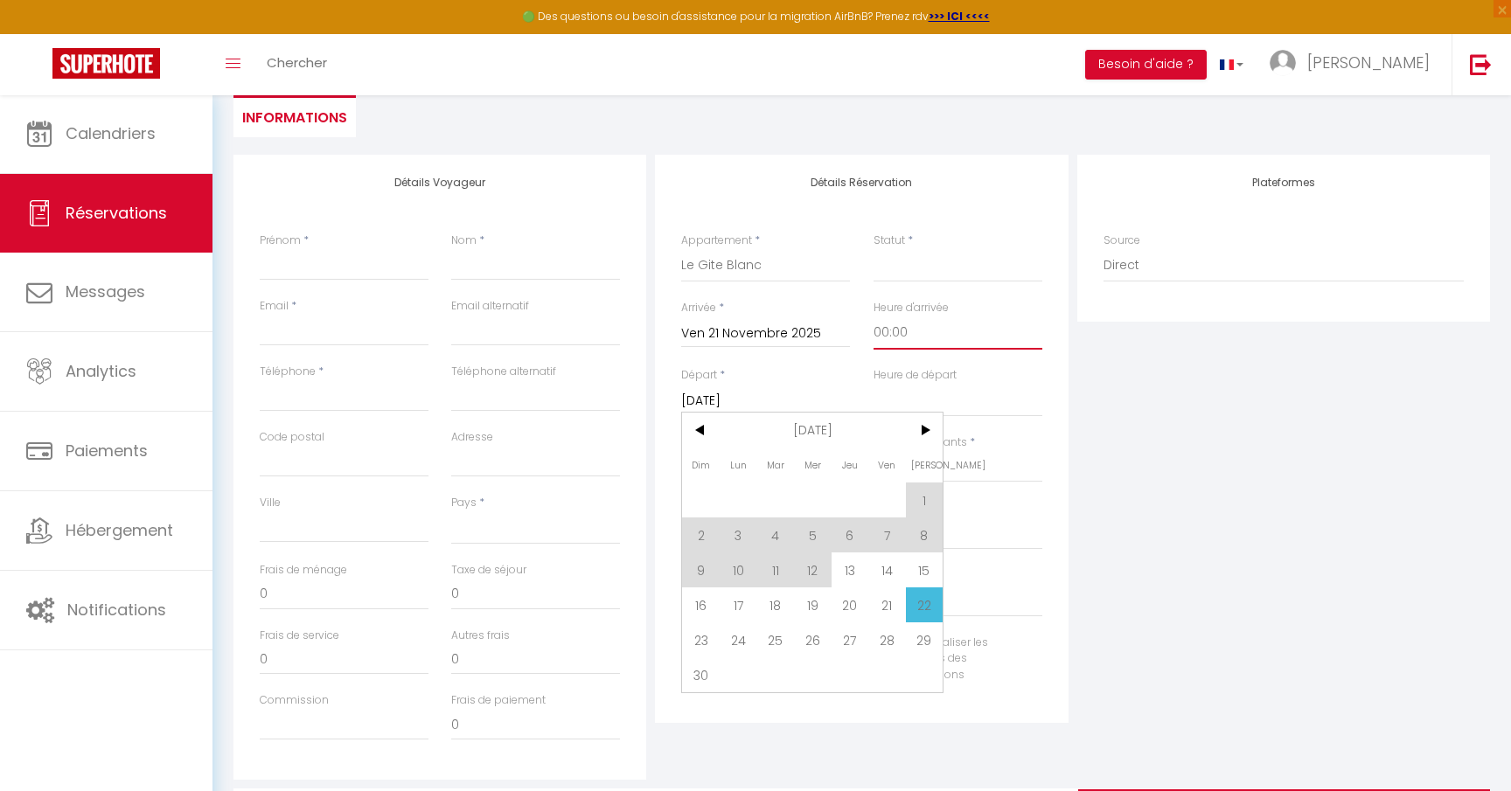
select select
checkbox input "false"
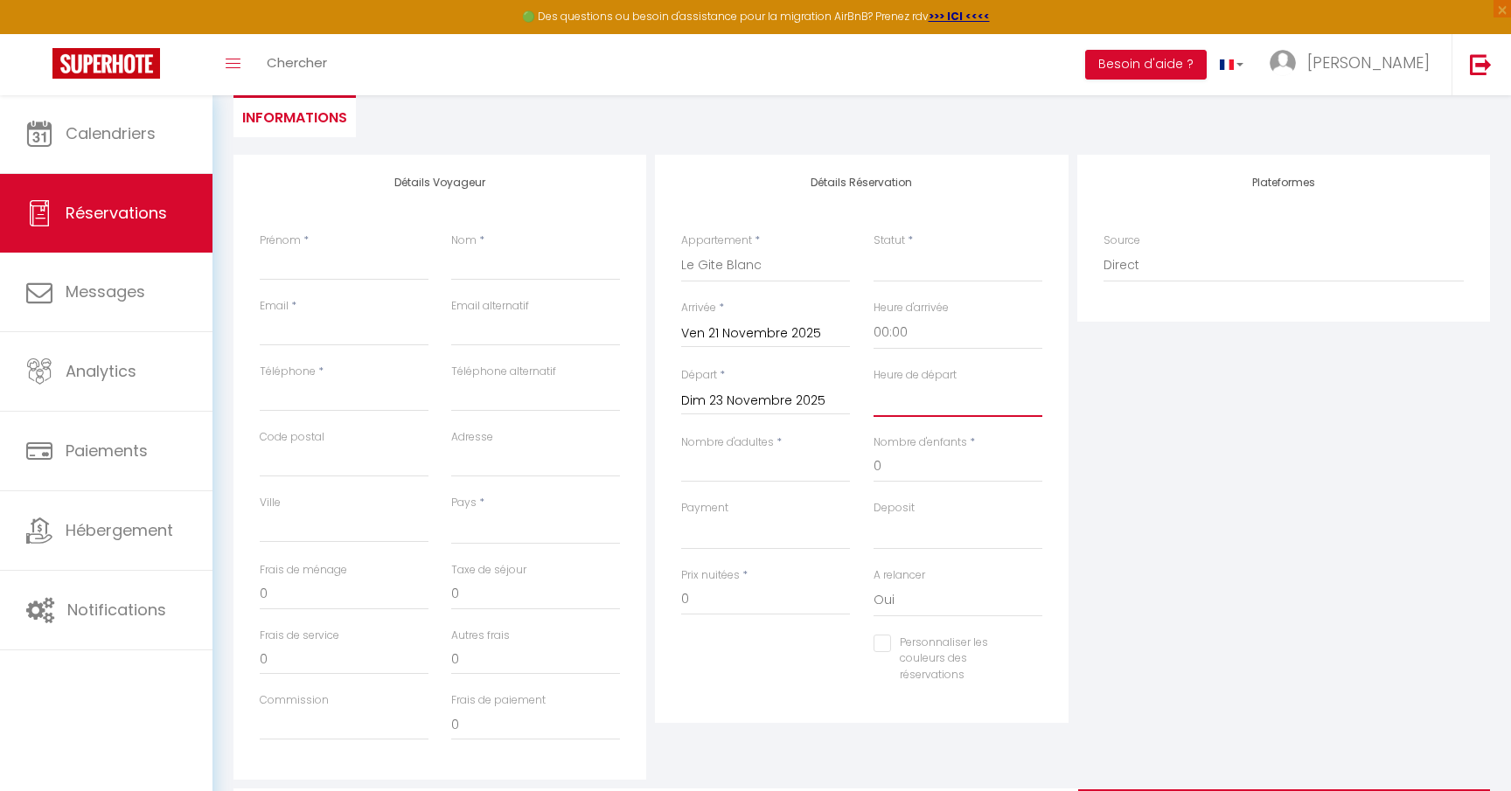
select select "08:00"
select select
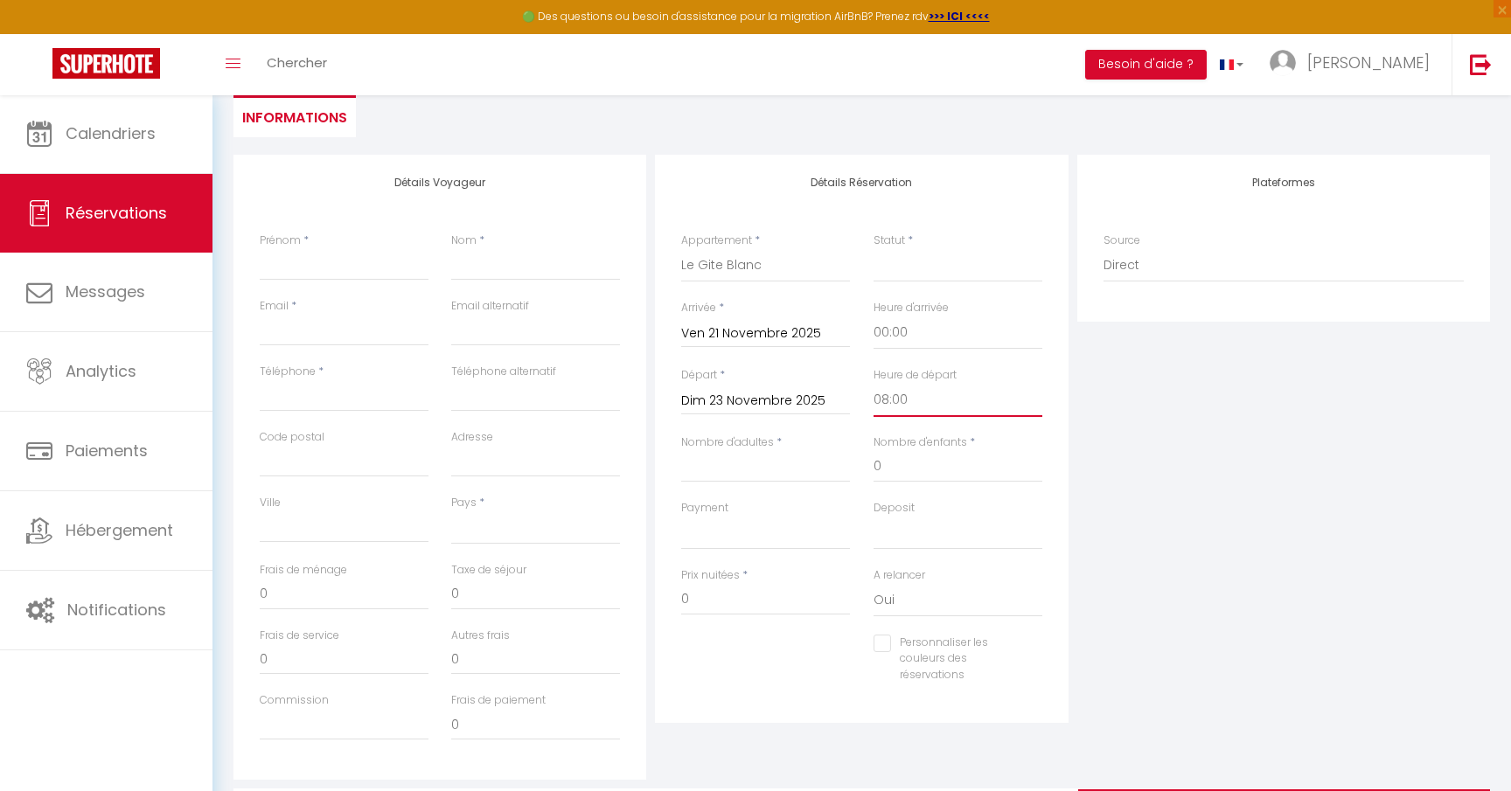
checkbox input "false"
select select "16:30"
select select
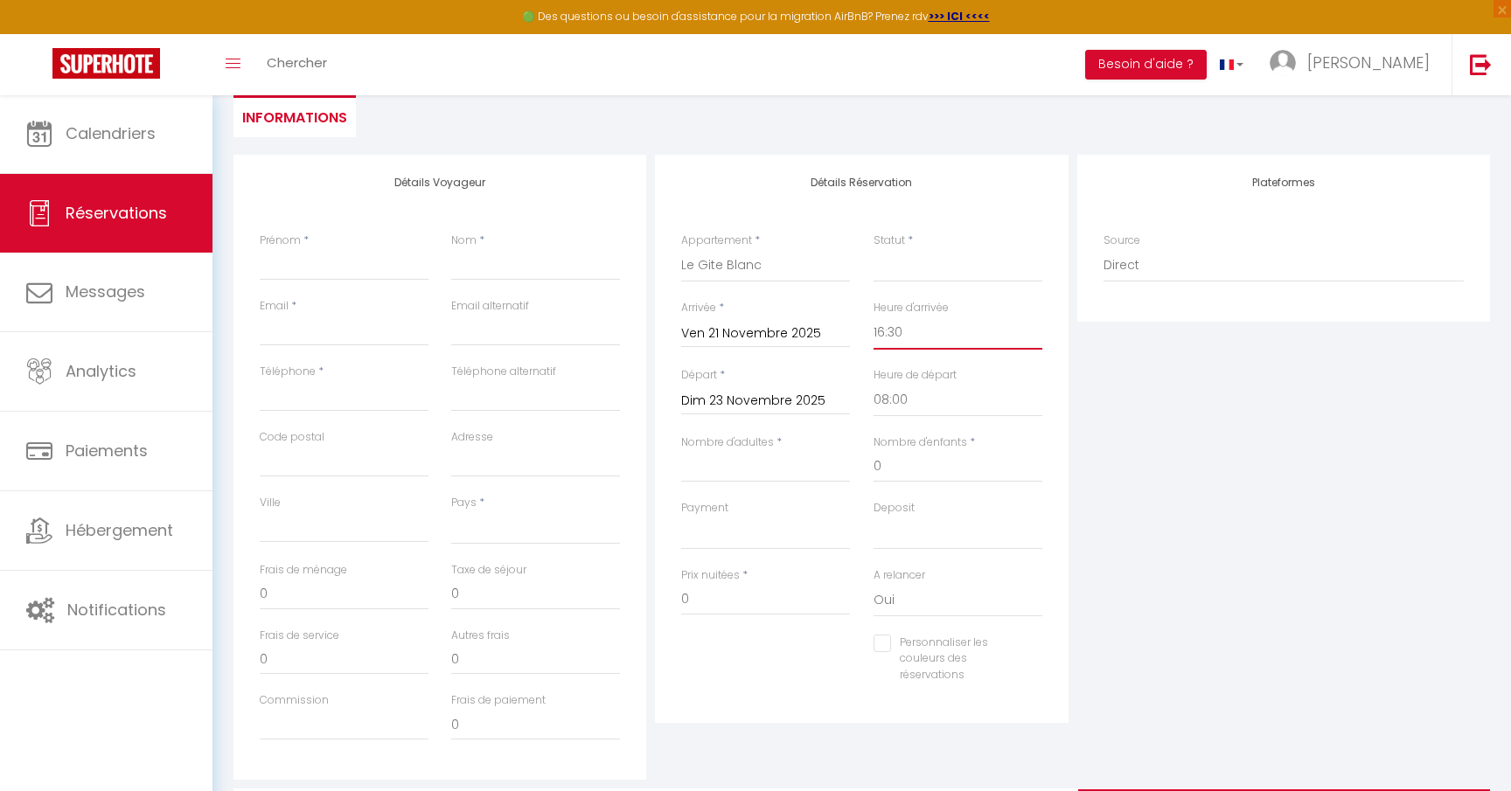
select select
checkbox input "false"
click at [748, 459] on input "Nombre d'adultes" at bounding box center [765, 466] width 169 height 31
select select "17:00"
select select
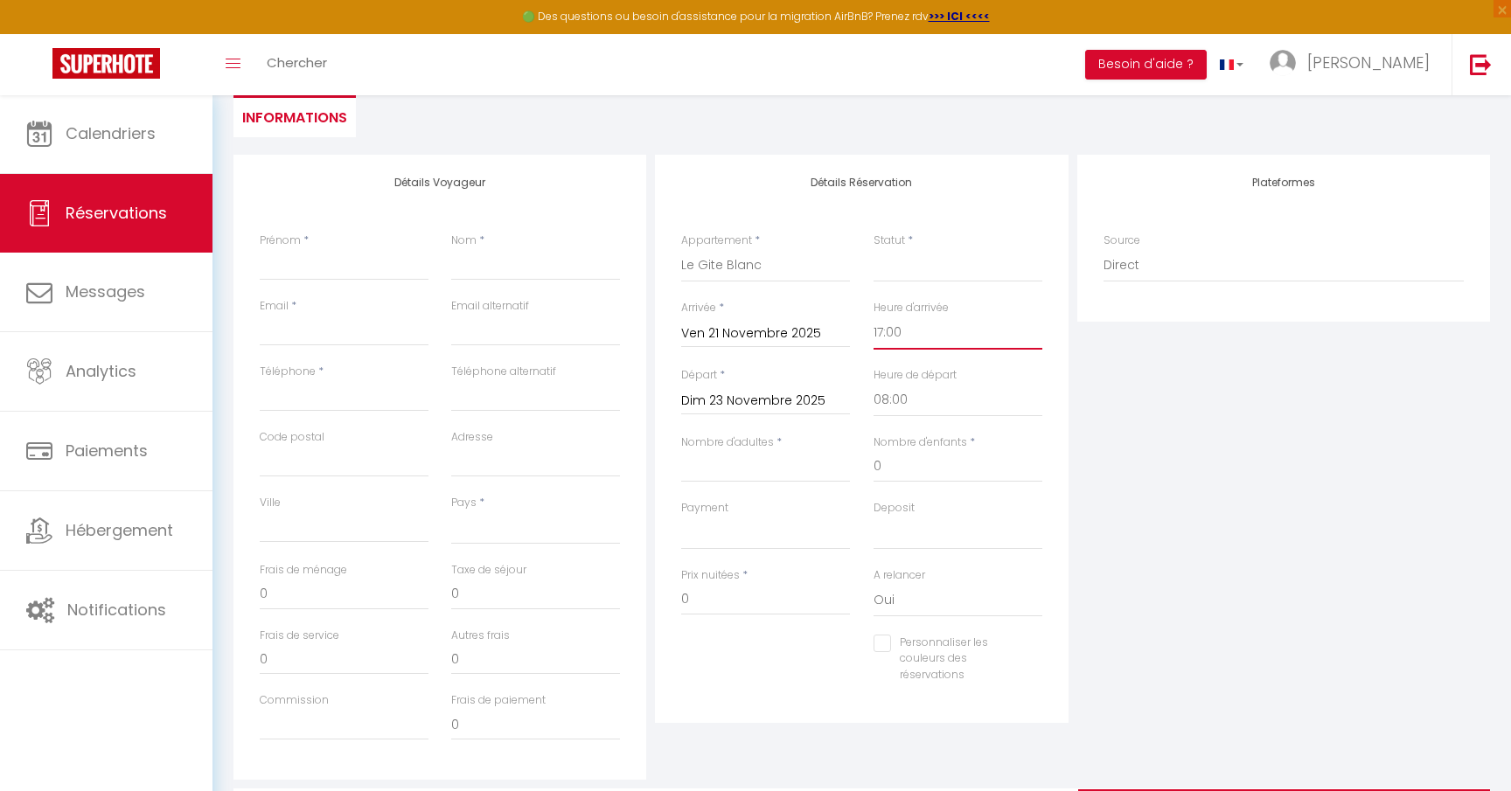
select select
checkbox input "false"
type input "1"
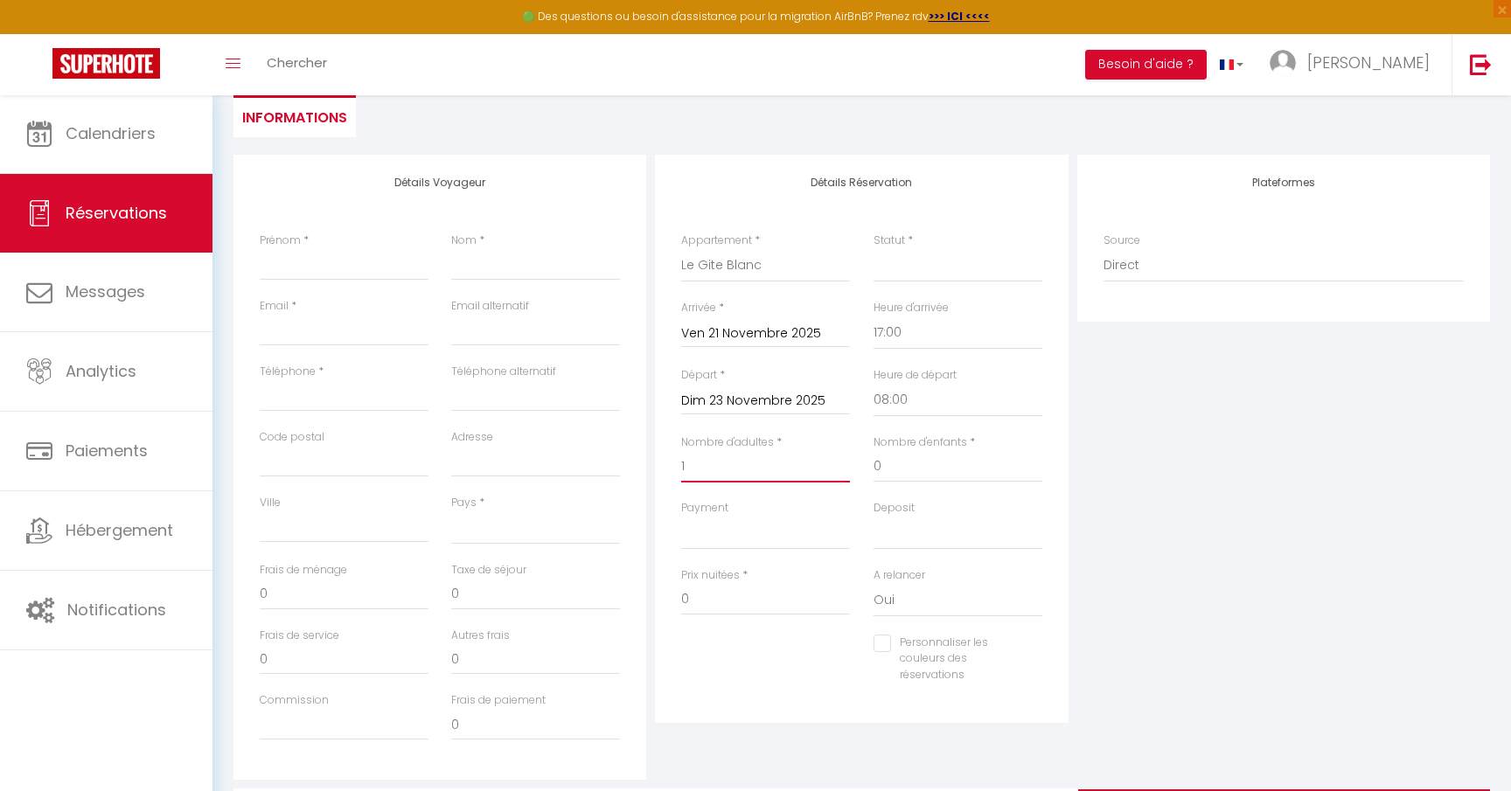
select select
checkbox input "false"
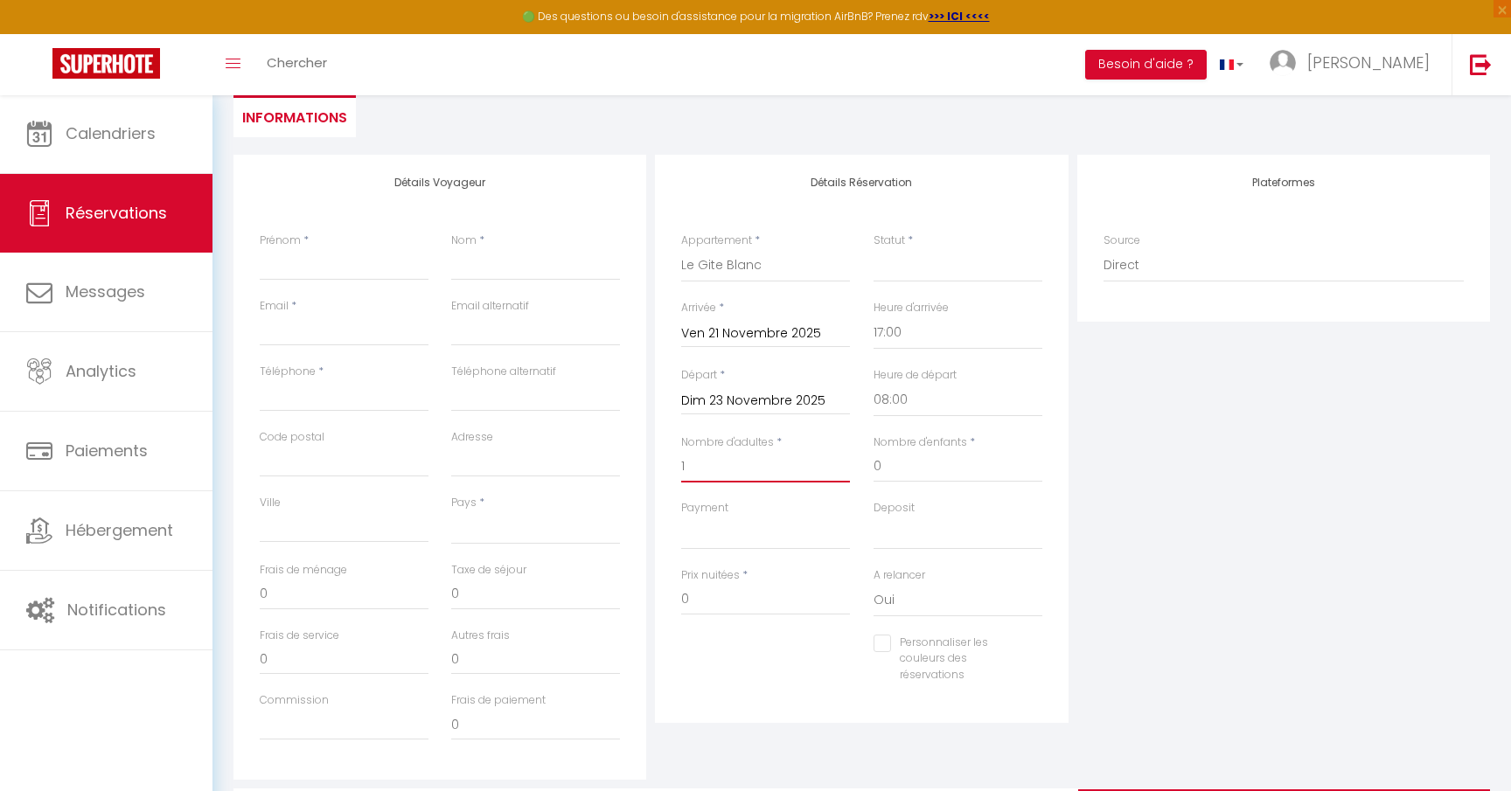
select select
type input "65"
type input "3.96"
select select
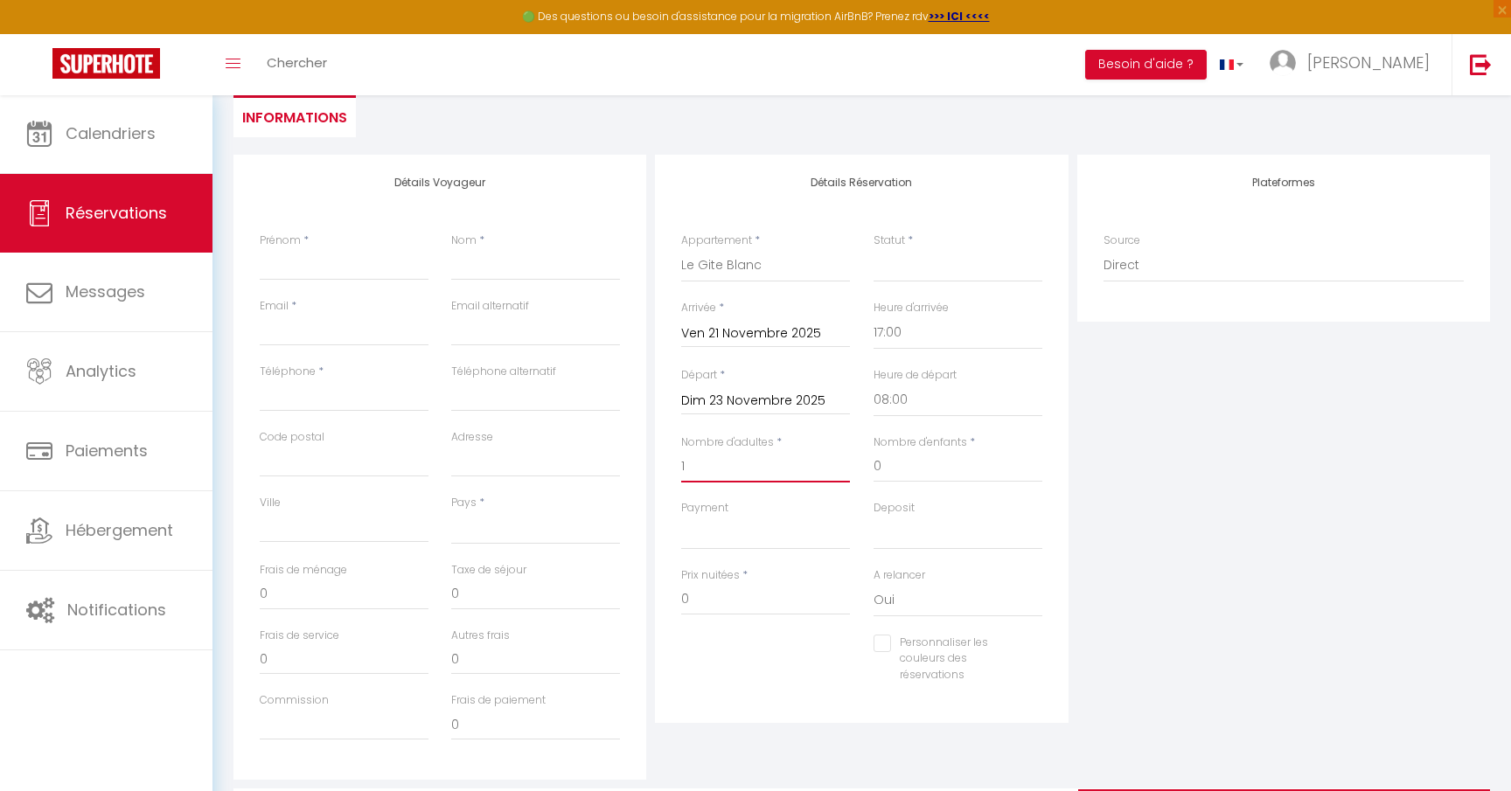
select select
type input "190"
checkbox input "false"
type input "1"
click at [1138, 508] on div "Plateformes Source Direct [DOMAIN_NAME] [DOMAIN_NAME] Chalet montagne Expedia G…" at bounding box center [1283, 467] width 421 height 625
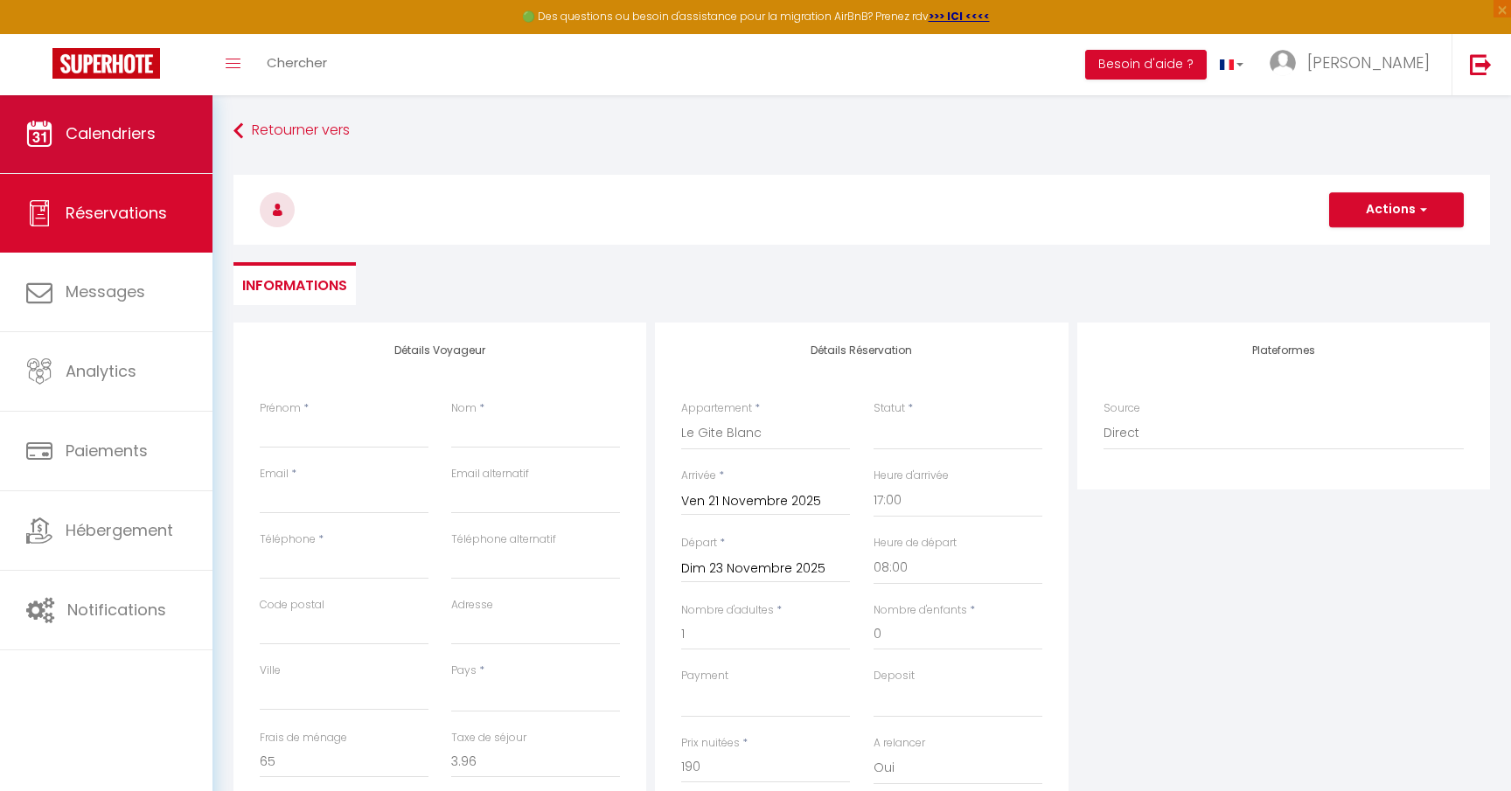
scroll to position [0, 0]
click at [115, 109] on link "Calendriers" at bounding box center [106, 133] width 212 height 79
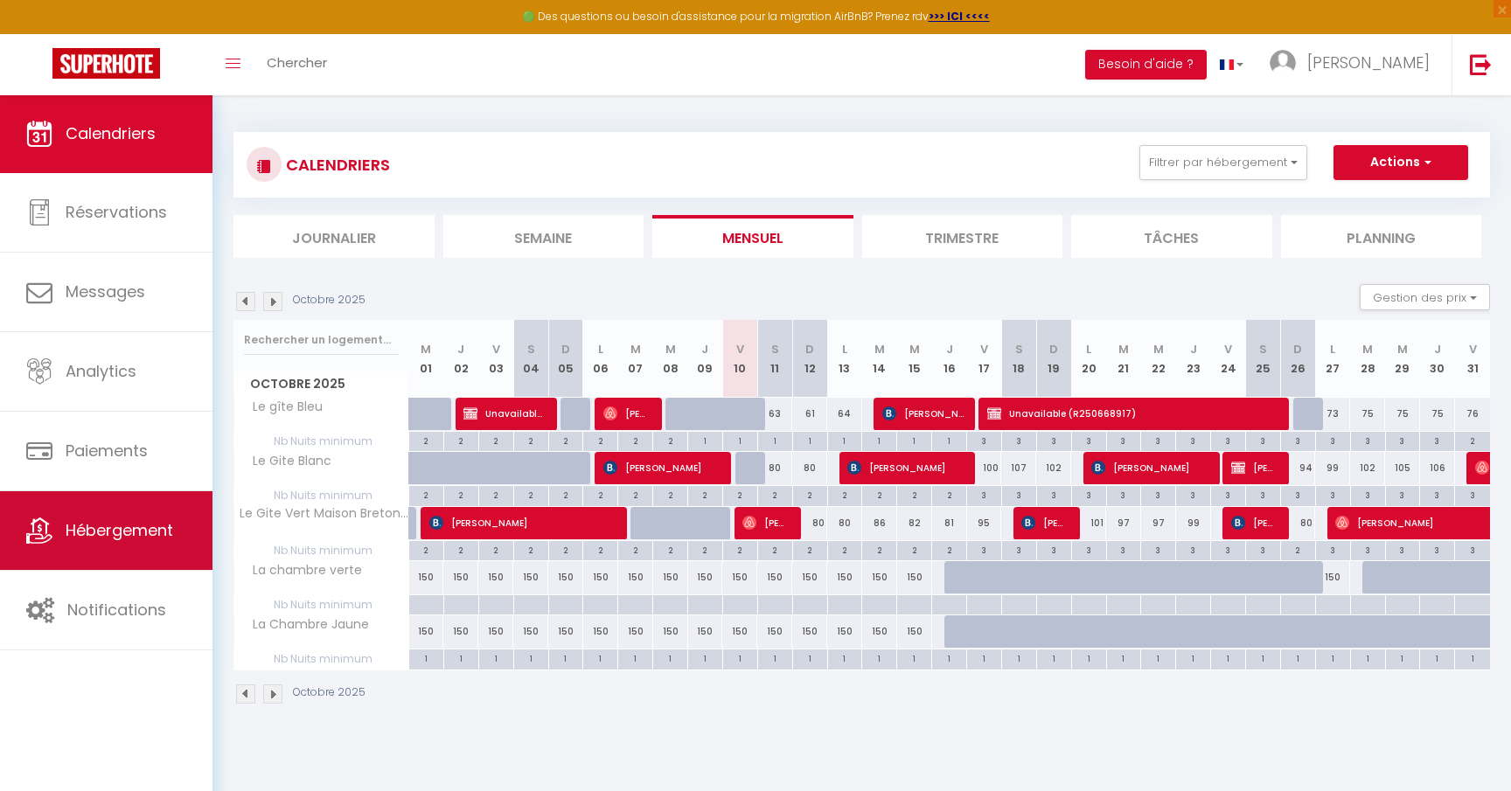
click at [138, 528] on span "Hébergement" at bounding box center [120, 530] width 108 height 22
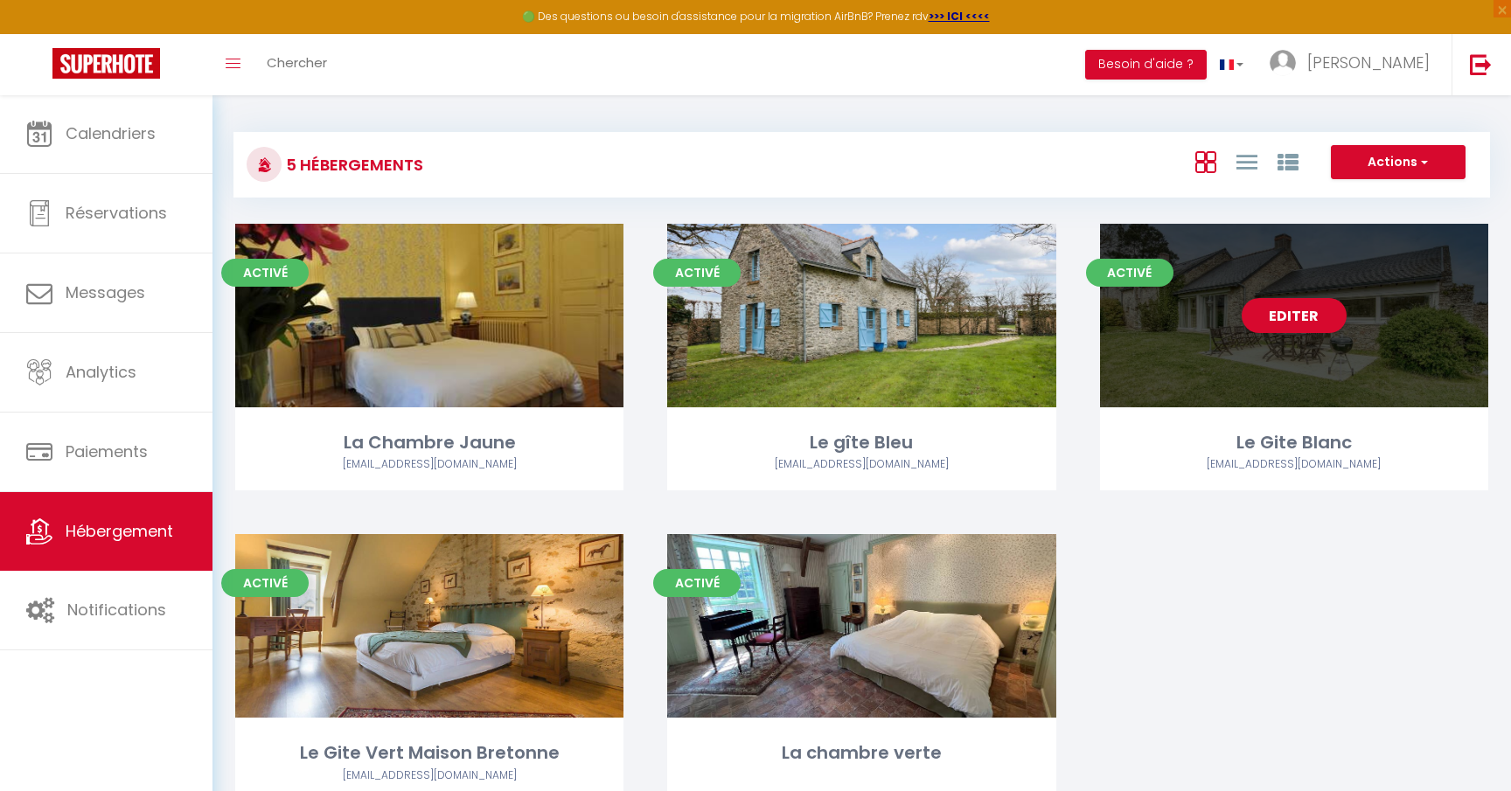
click at [1344, 355] on div "Editer" at bounding box center [1294, 316] width 388 height 184
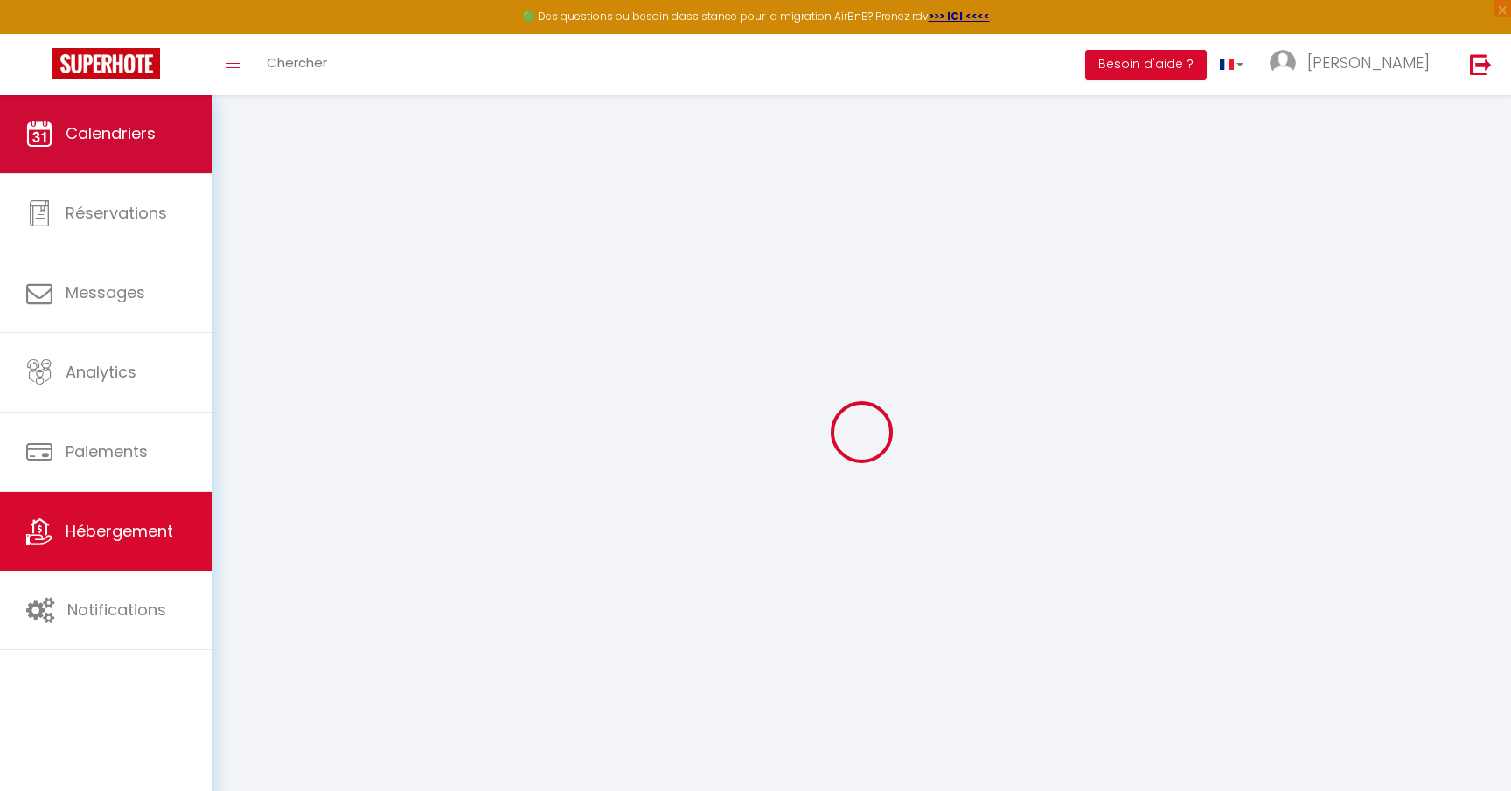
checkbox input "false"
select select "16:00"
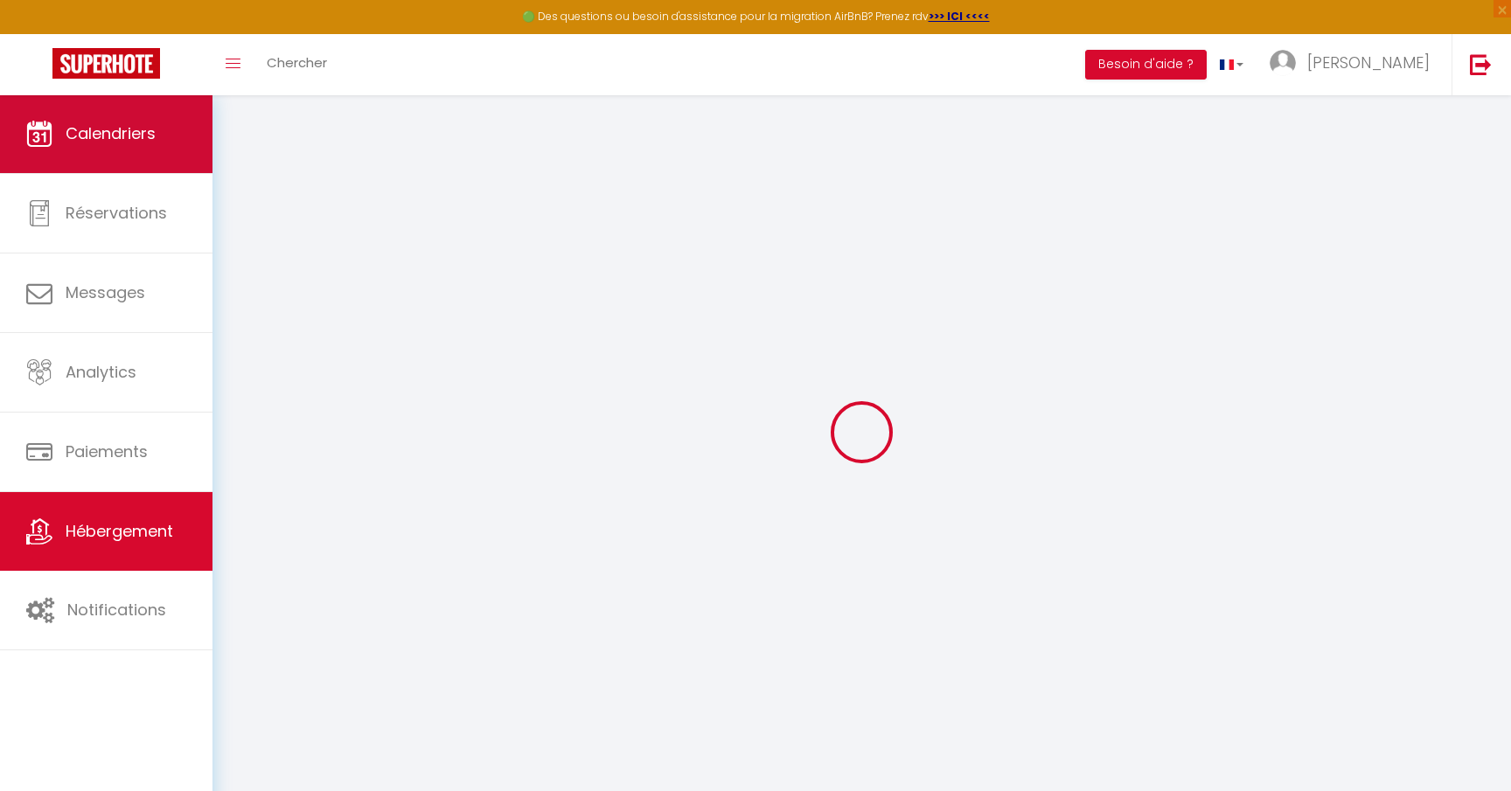
select select "00:00"
select select "10:00"
select select "30"
select select "120"
select select "12:00"
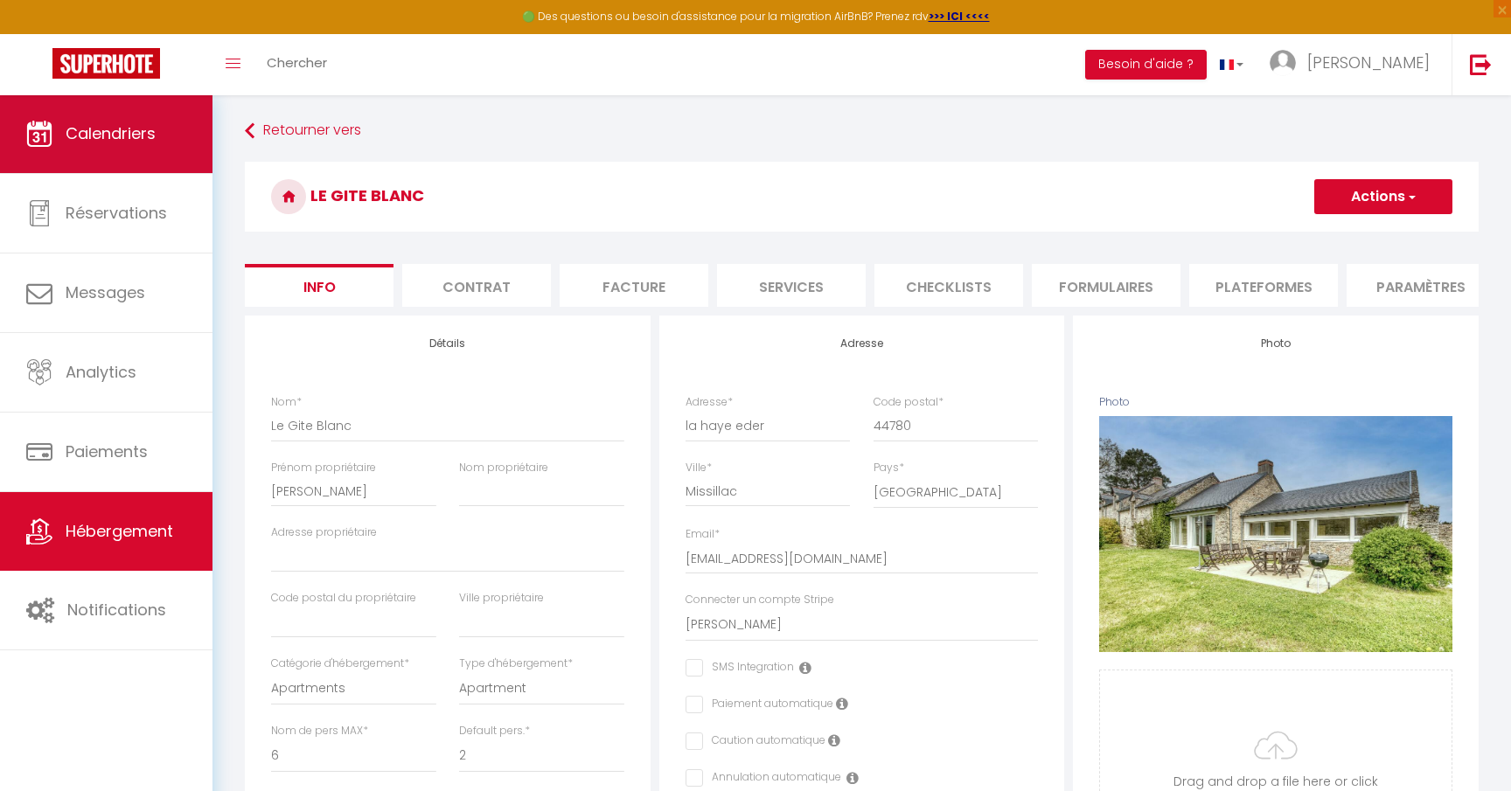
click at [150, 146] on link "Calendriers" at bounding box center [106, 133] width 212 height 79
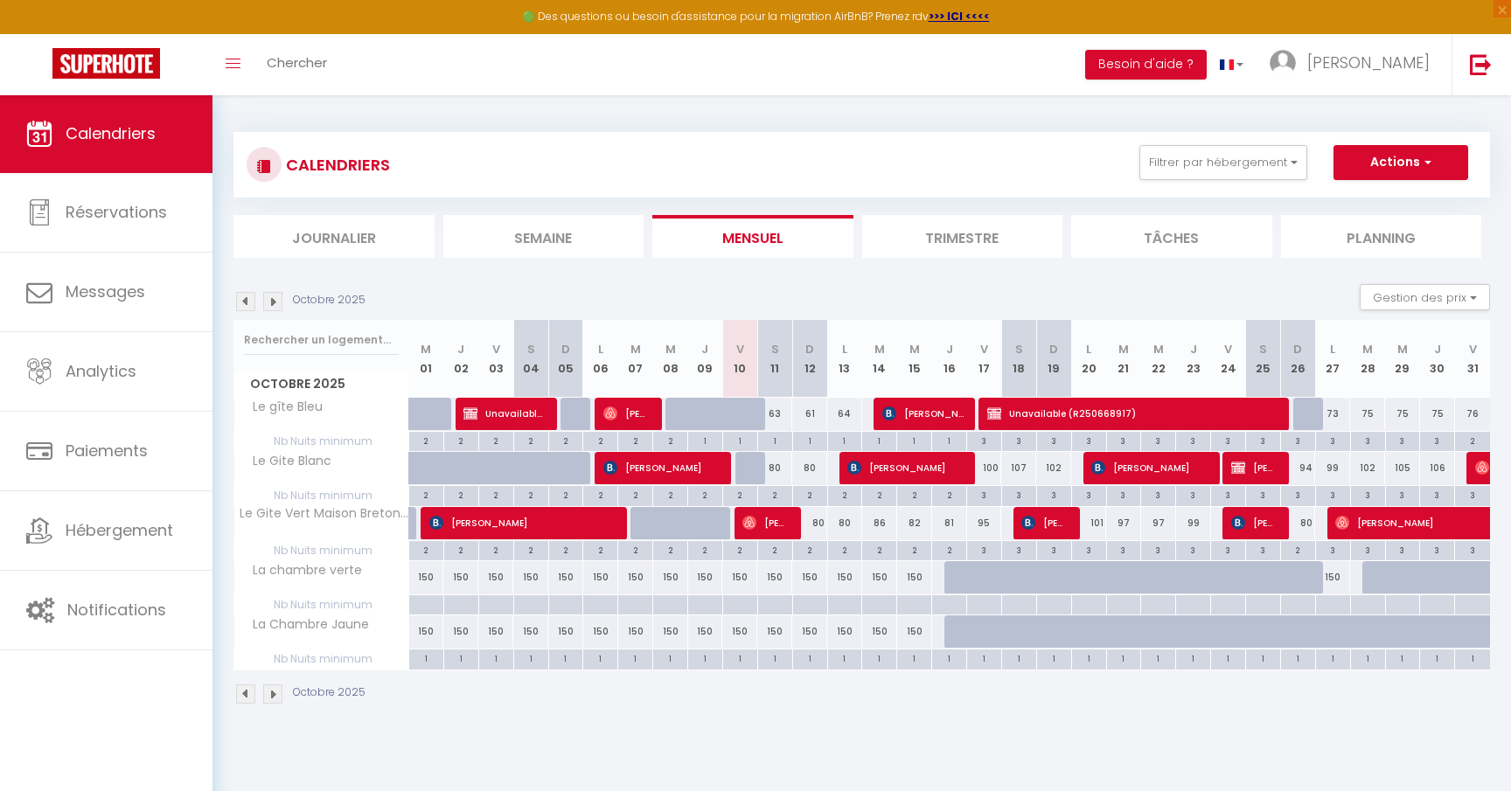
click at [268, 297] on img at bounding box center [272, 301] width 19 height 19
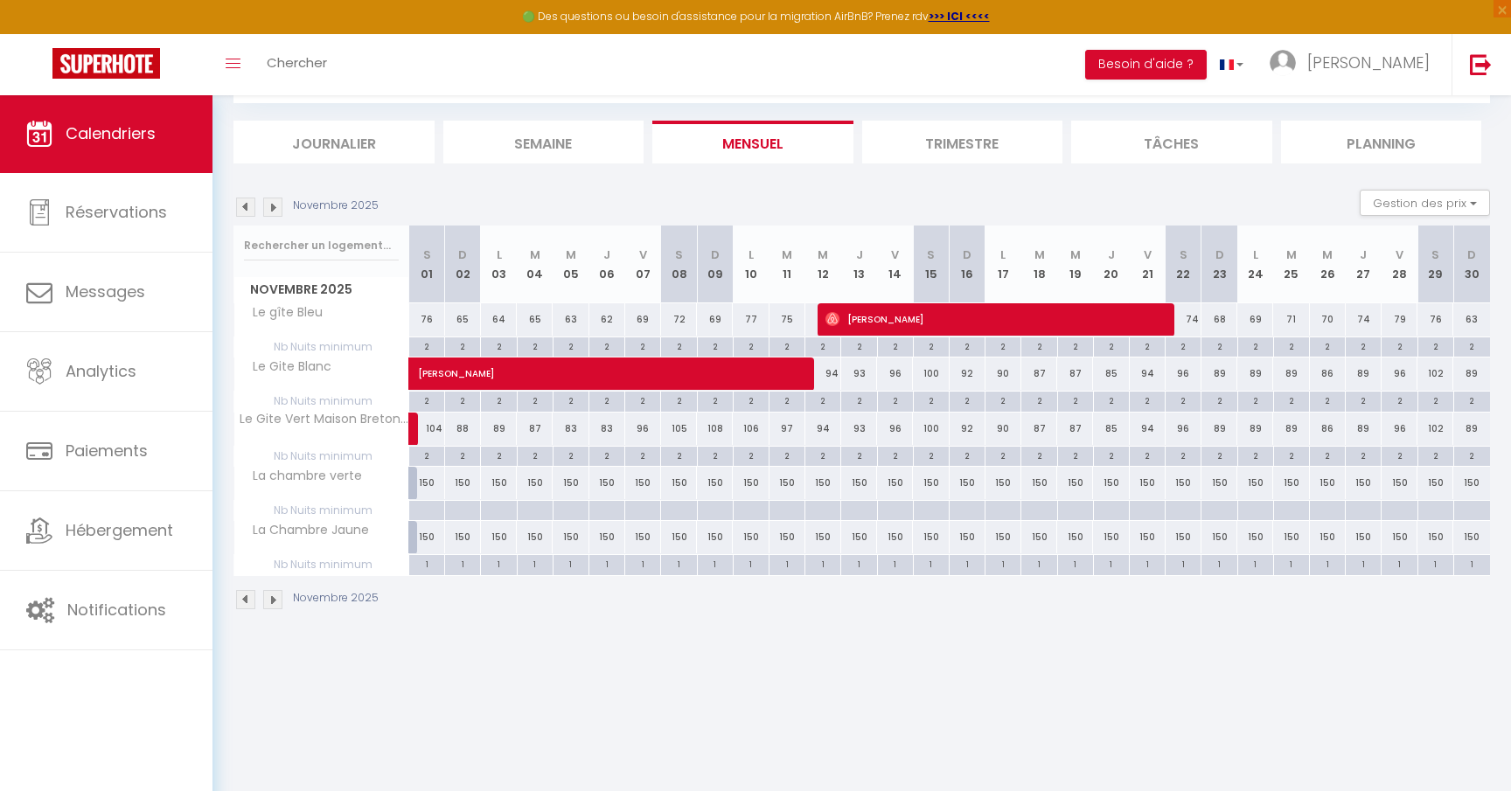
scroll to position [94, 0]
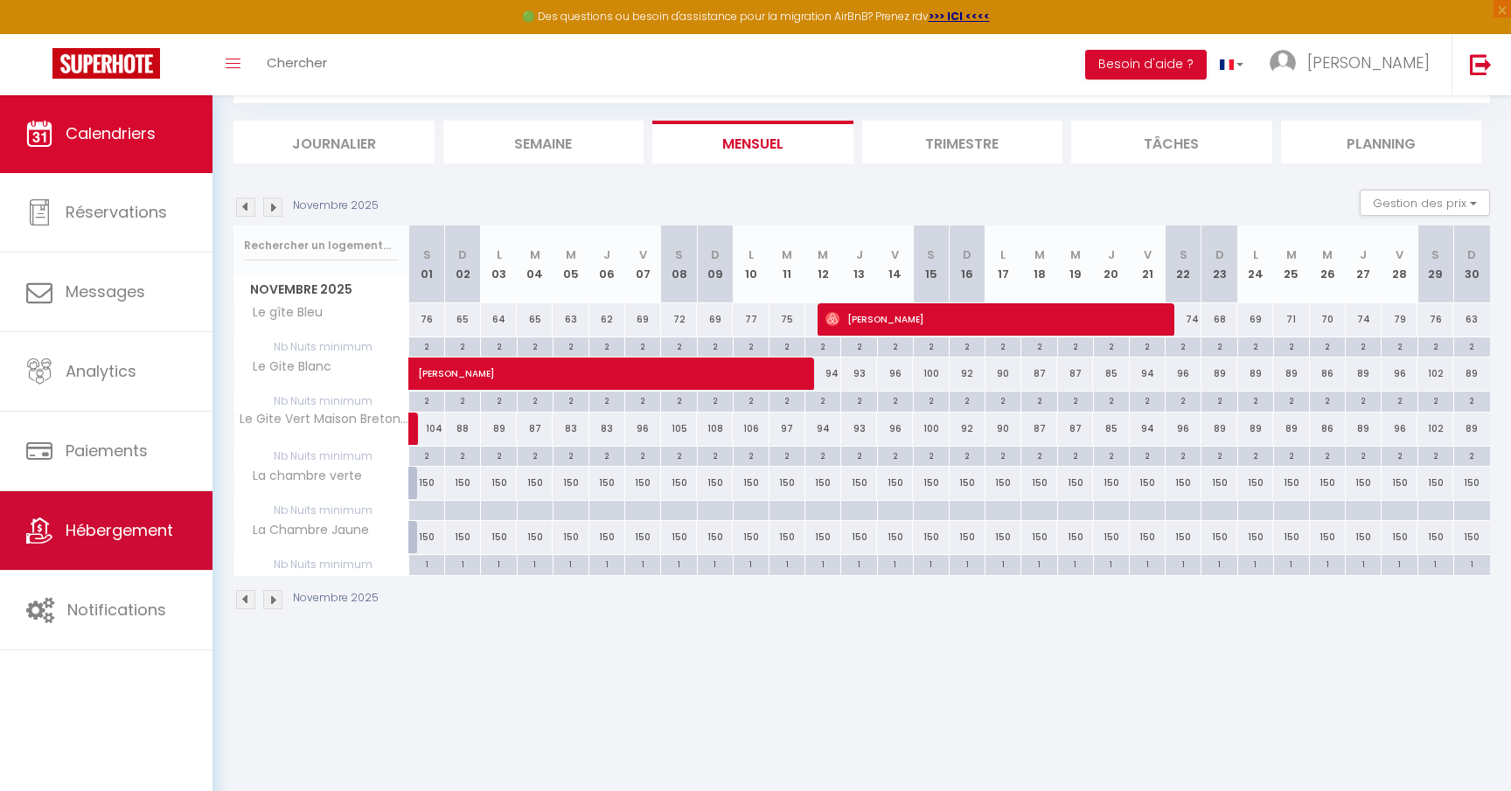
click at [54, 519] on link "Hébergement" at bounding box center [106, 530] width 212 height 79
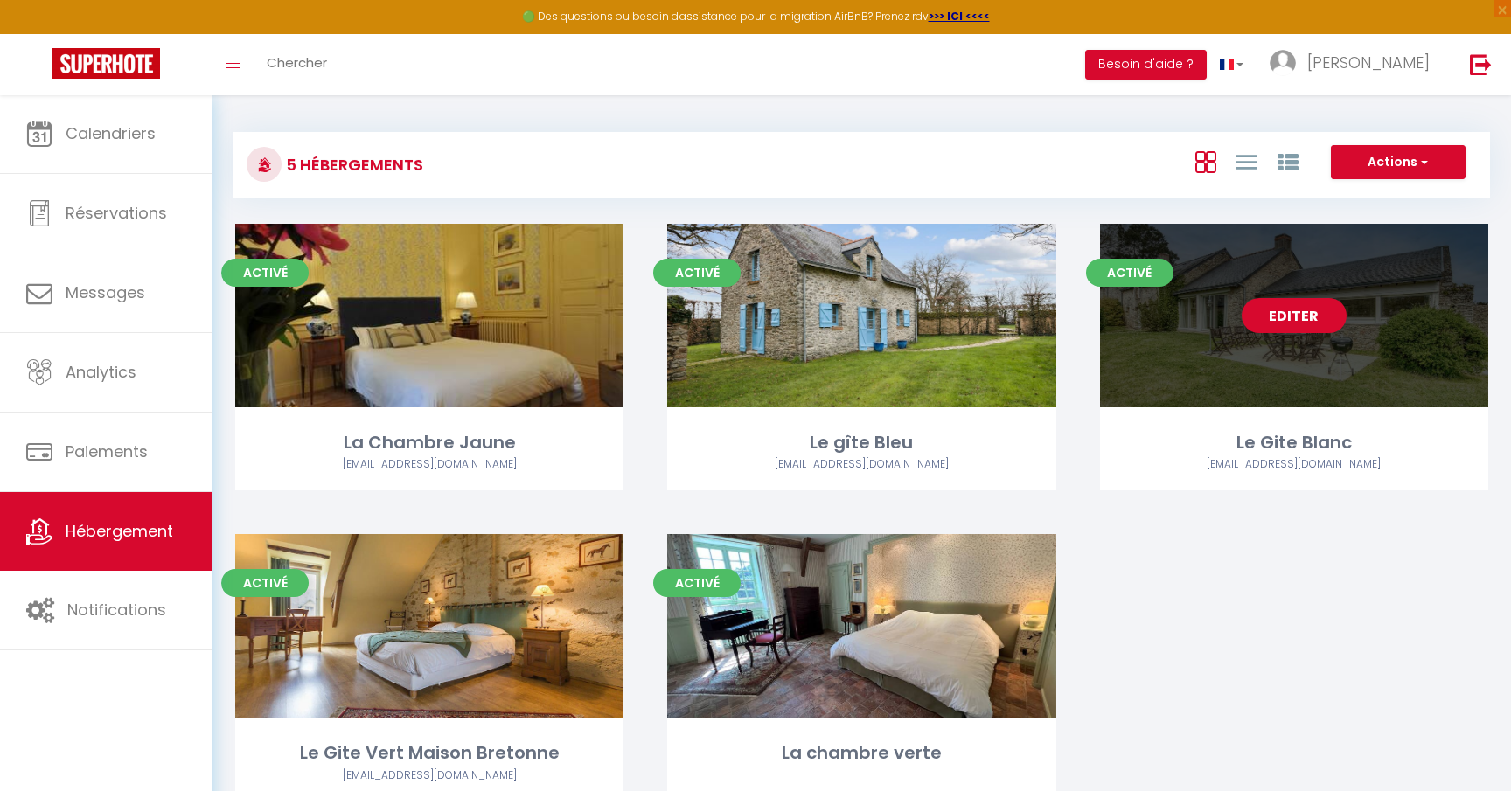
click at [1262, 320] on link "Editer" at bounding box center [1294, 315] width 105 height 35
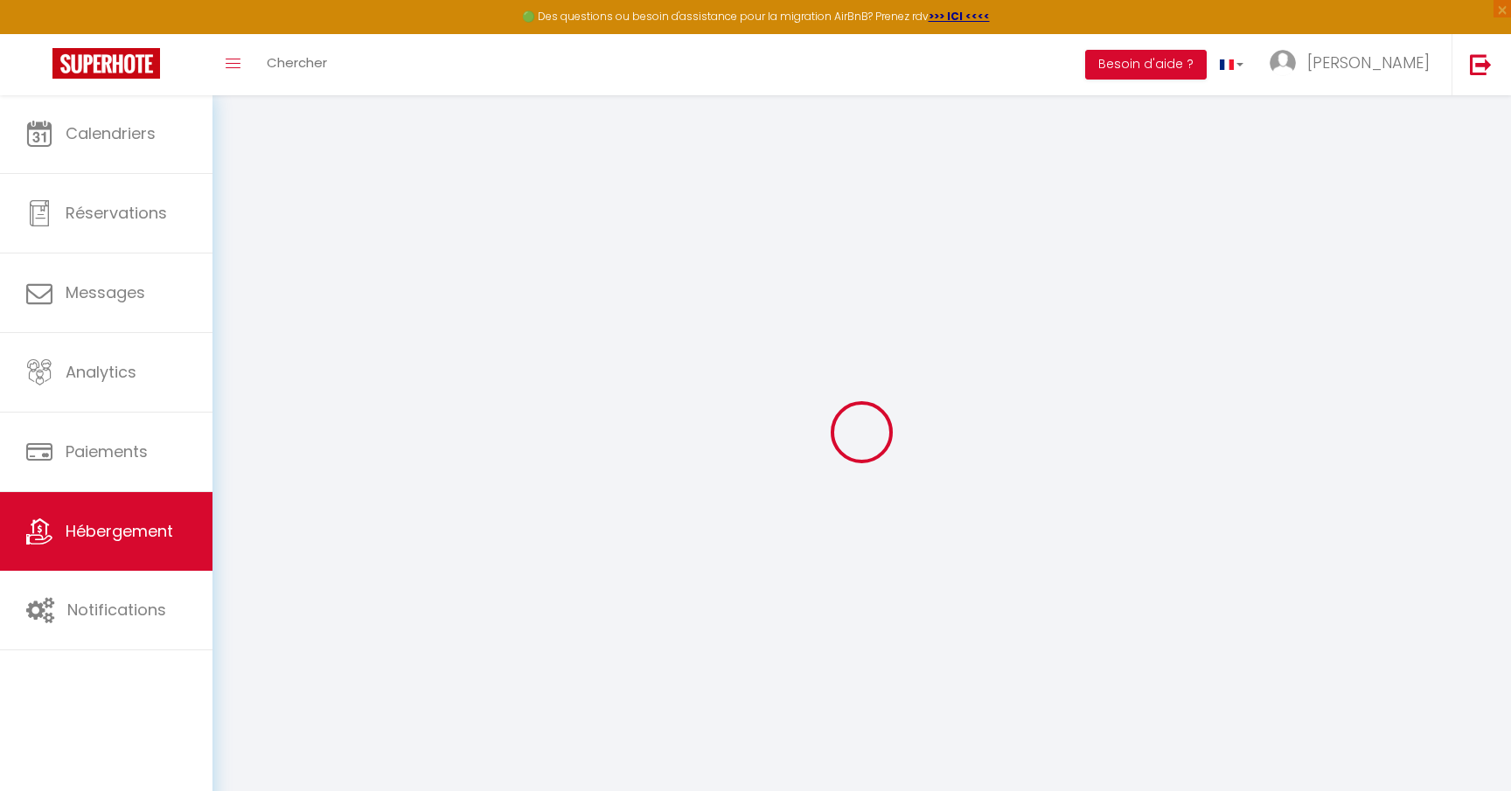
select select "+ 17 %"
select select "16:00"
select select "00:00"
select select "10:00"
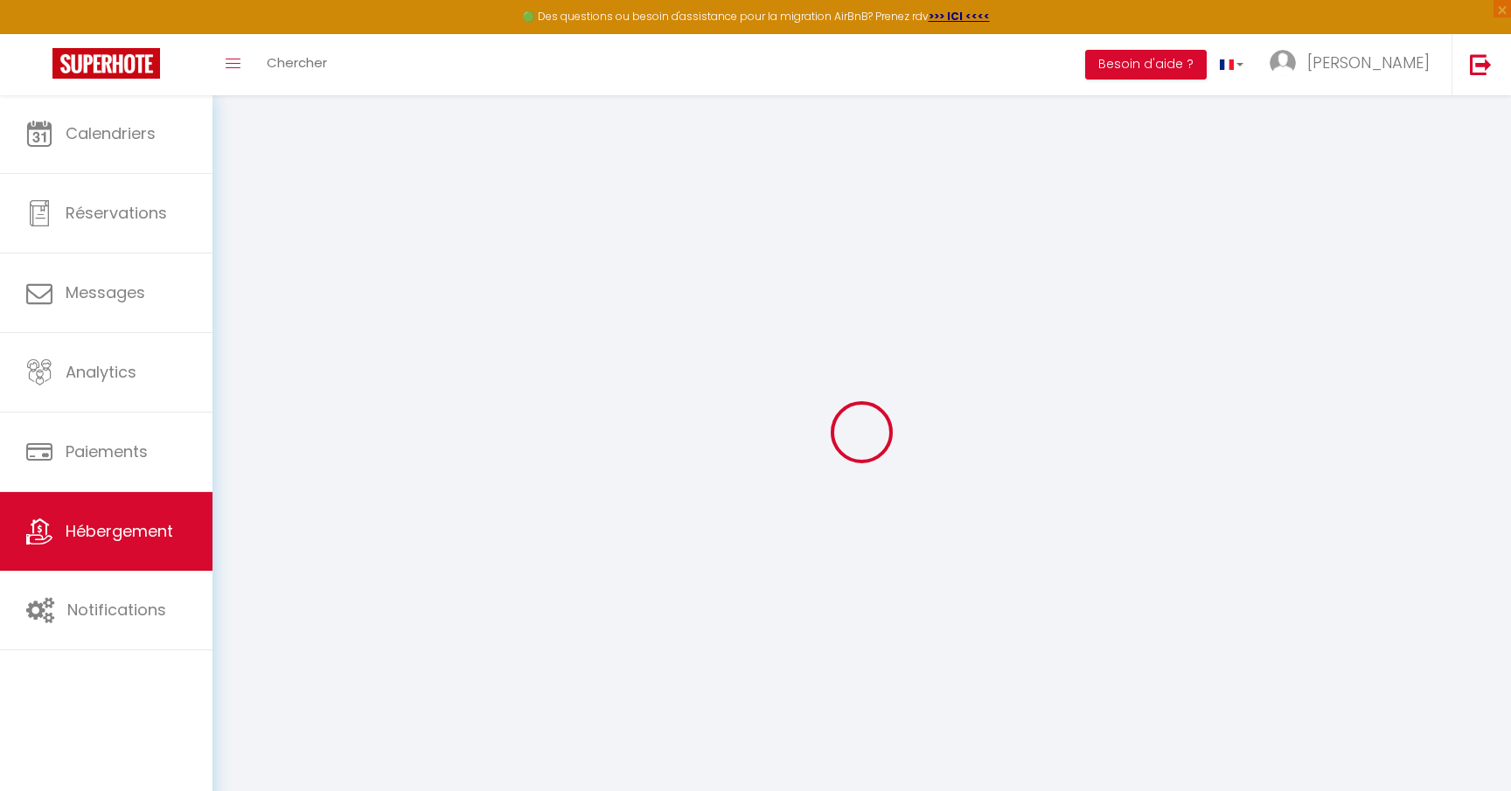
select select "30"
select select "120"
select select "12:00"
select select "8029-875982916041635709"
checkbox input "false"
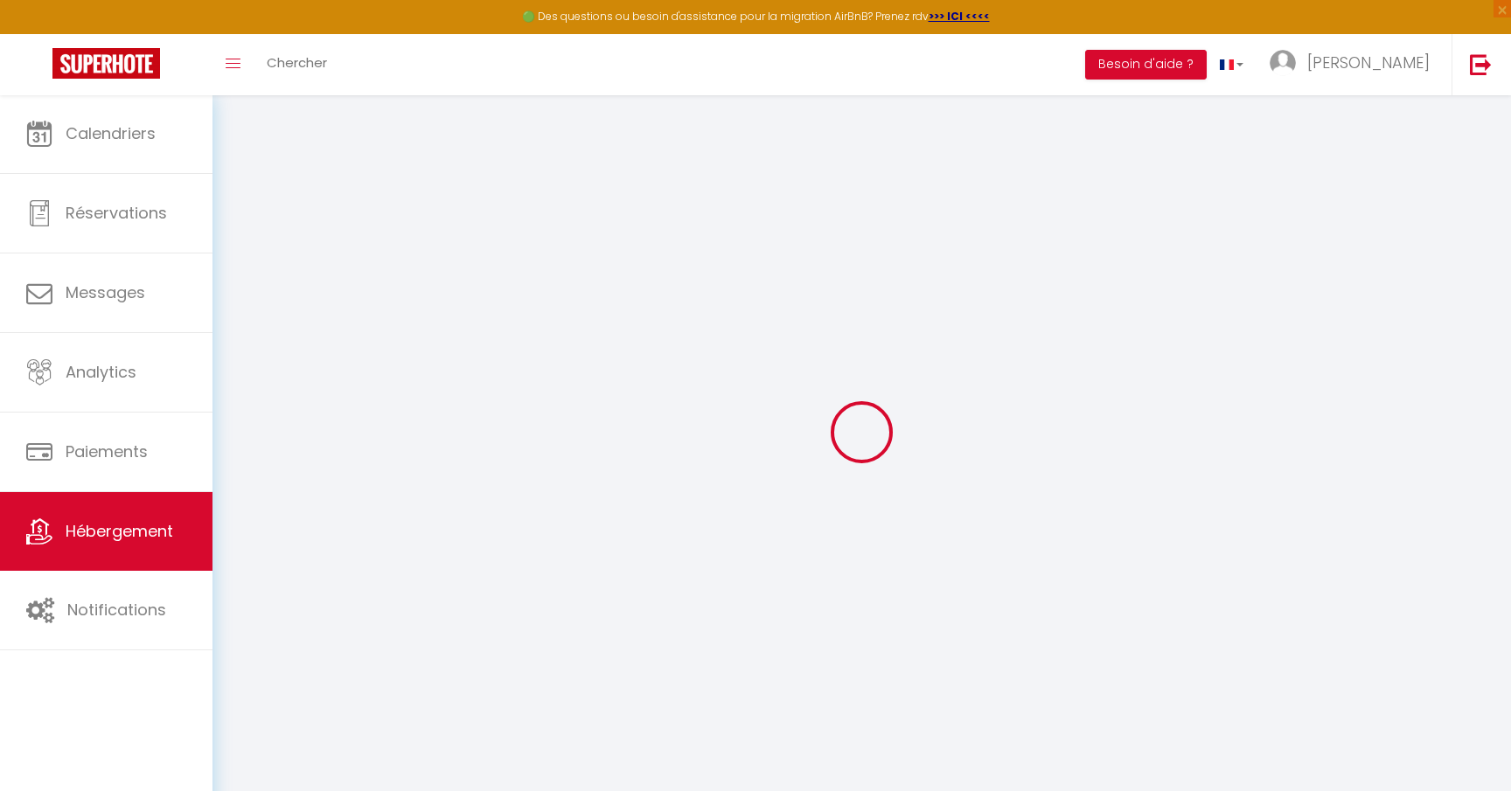
checkbox input "false"
select select "EUR"
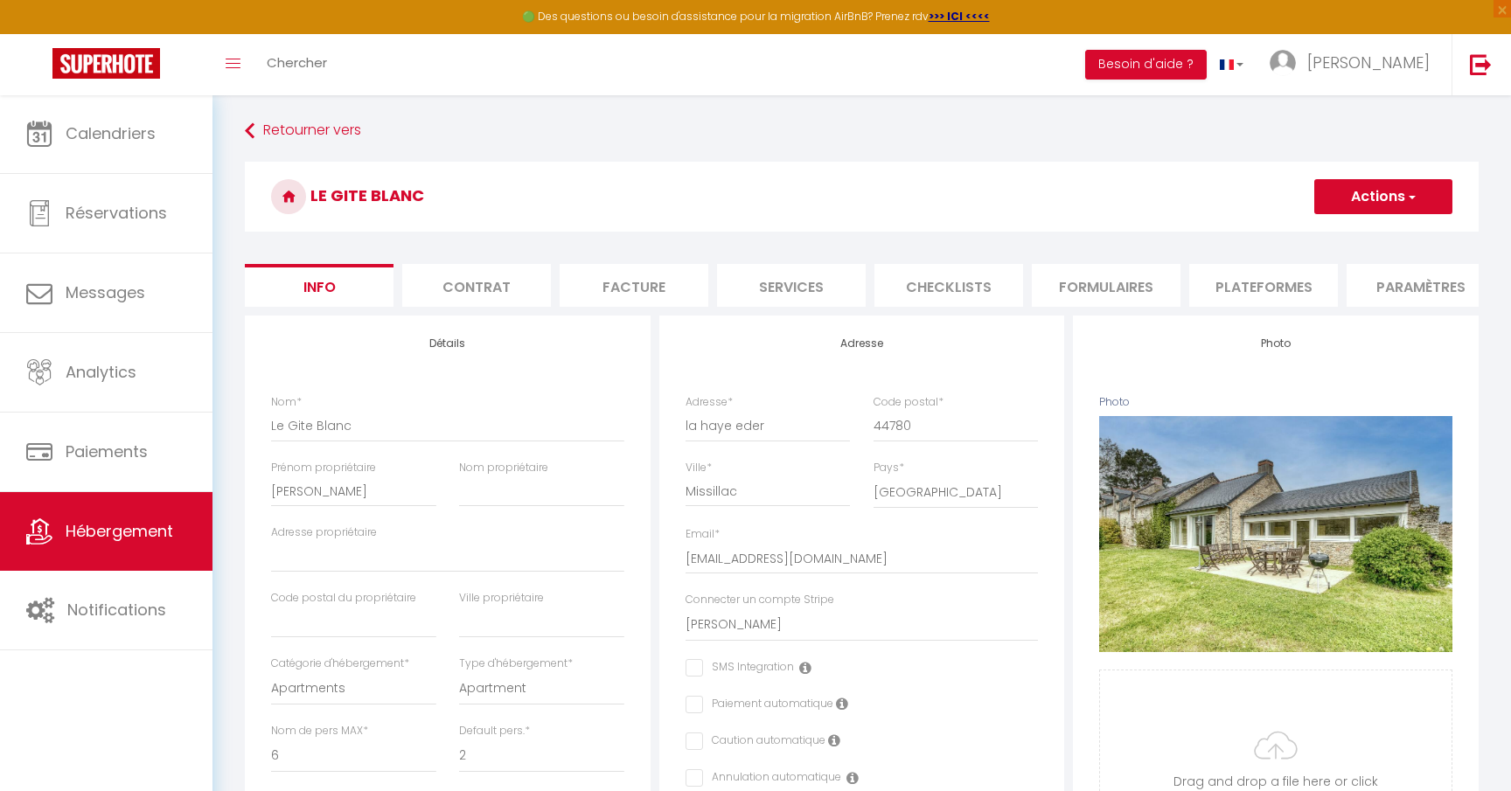
click at [1290, 289] on li "Plateformes" at bounding box center [1263, 285] width 149 height 43
select select
